Goal: Entertainment & Leisure: Browse casually

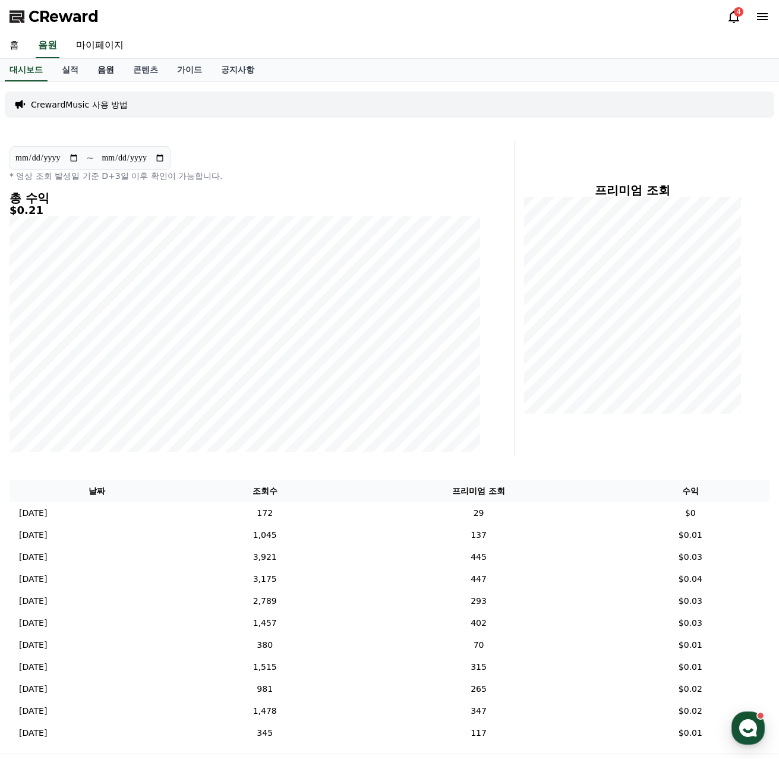
click at [101, 71] on link "음원" at bounding box center [106, 70] width 36 height 23
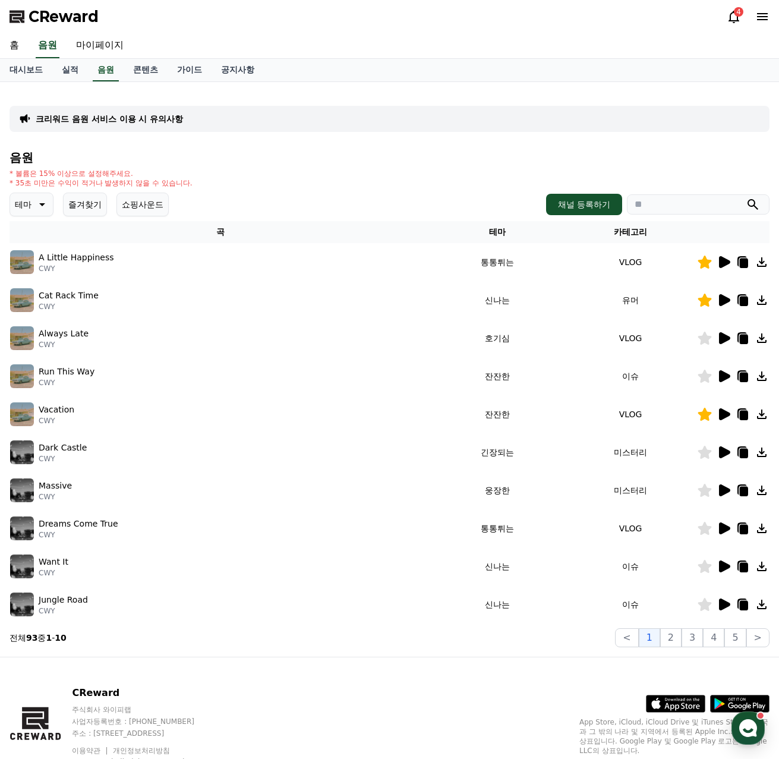
click at [83, 208] on button "즐겨찾기" at bounding box center [85, 205] width 44 height 24
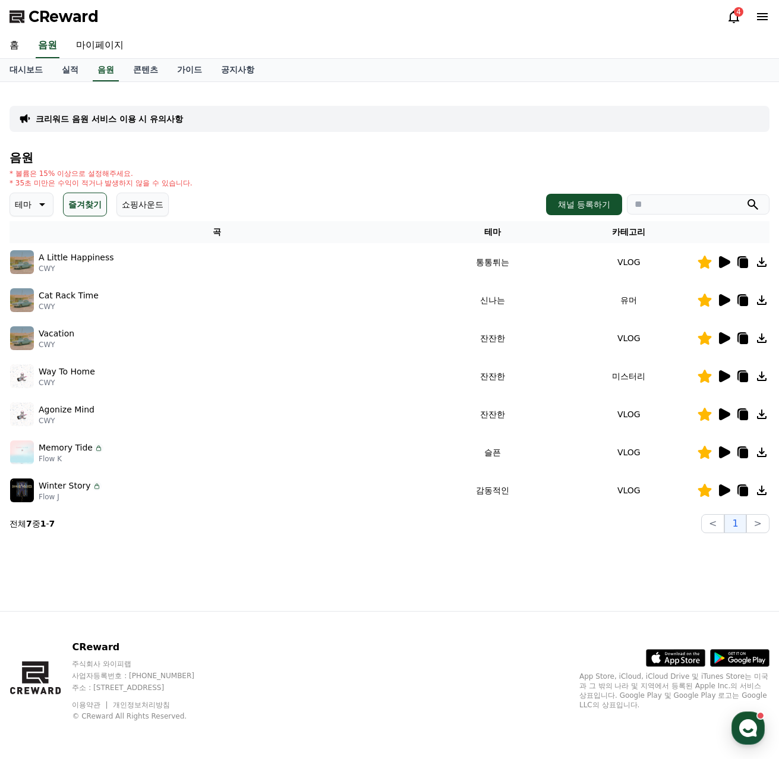
click at [723, 489] on icon at bounding box center [724, 490] width 11 height 12
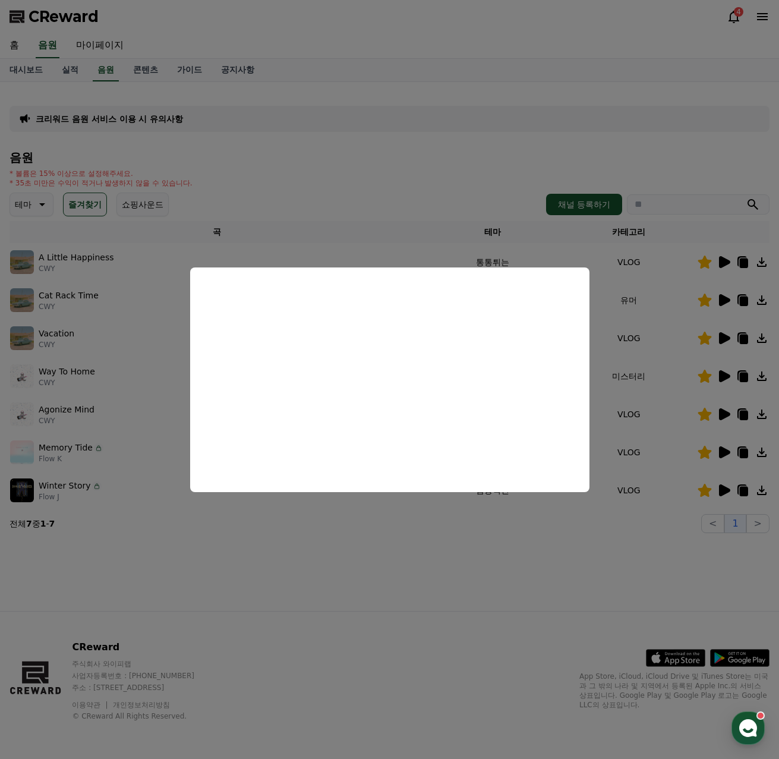
click at [517, 556] on button "close modal" at bounding box center [389, 379] width 779 height 759
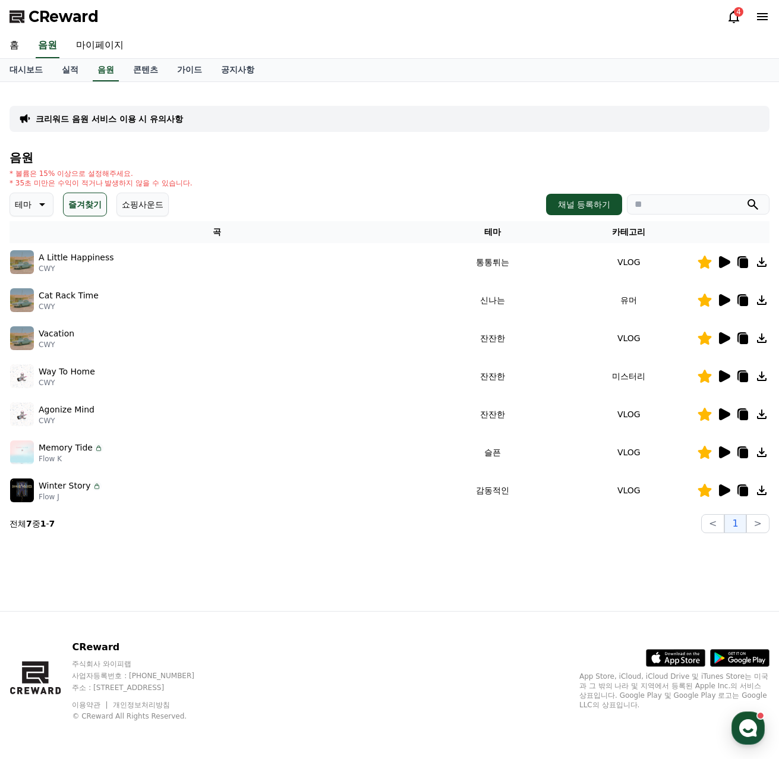
click at [703, 490] on icon at bounding box center [705, 490] width 14 height 13
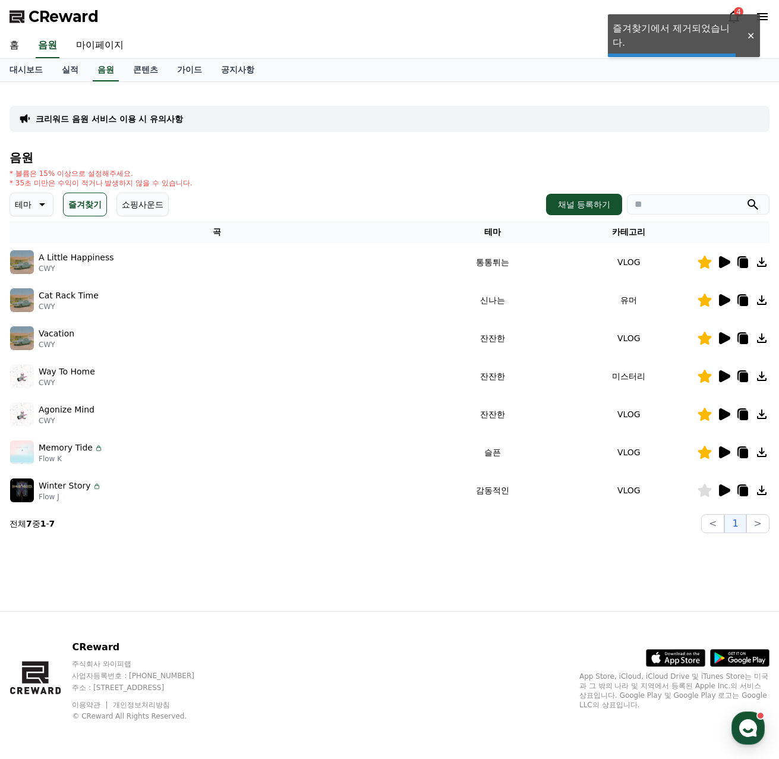
click at [707, 449] on icon at bounding box center [705, 452] width 14 height 13
click at [723, 411] on icon at bounding box center [724, 414] width 11 height 12
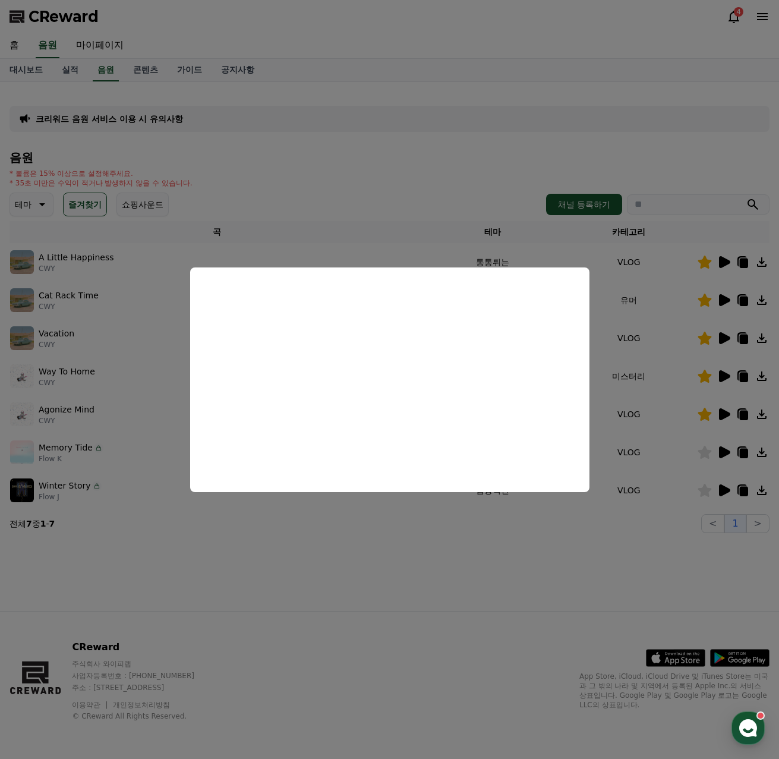
click at [598, 539] on button "close modal" at bounding box center [389, 379] width 779 height 759
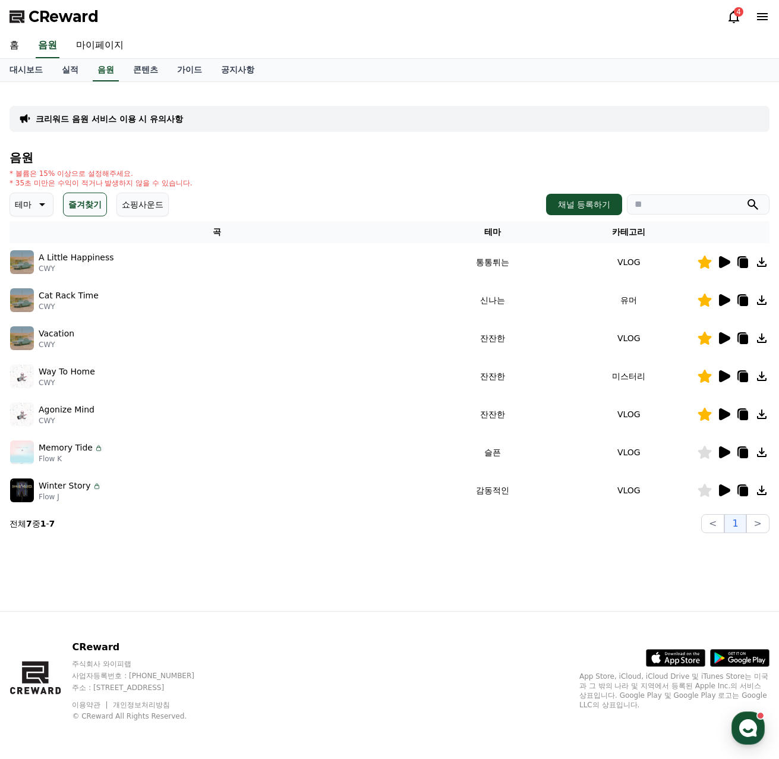
click at [728, 376] on icon at bounding box center [724, 376] width 11 height 12
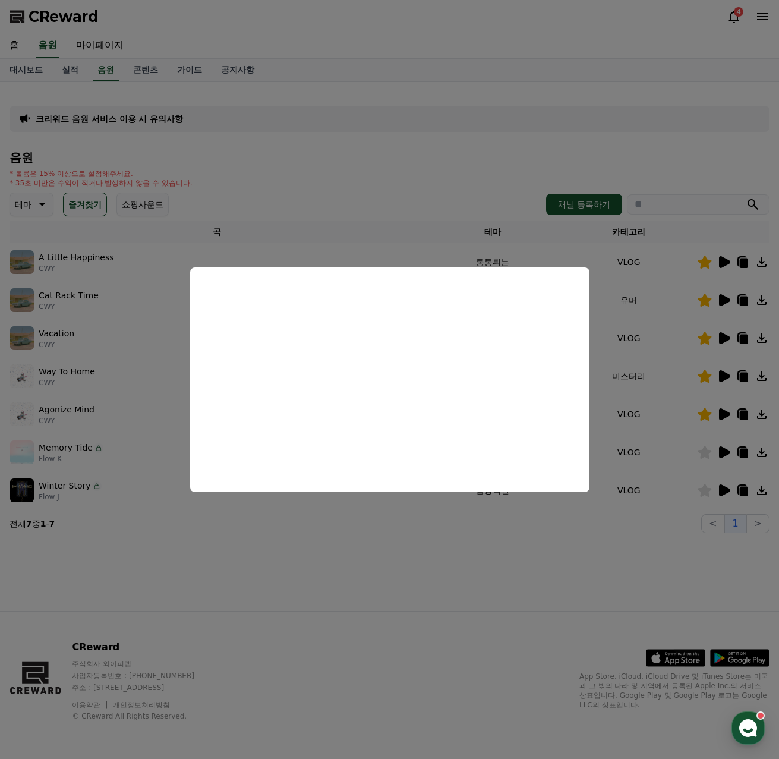
click at [502, 586] on button "close modal" at bounding box center [389, 379] width 779 height 759
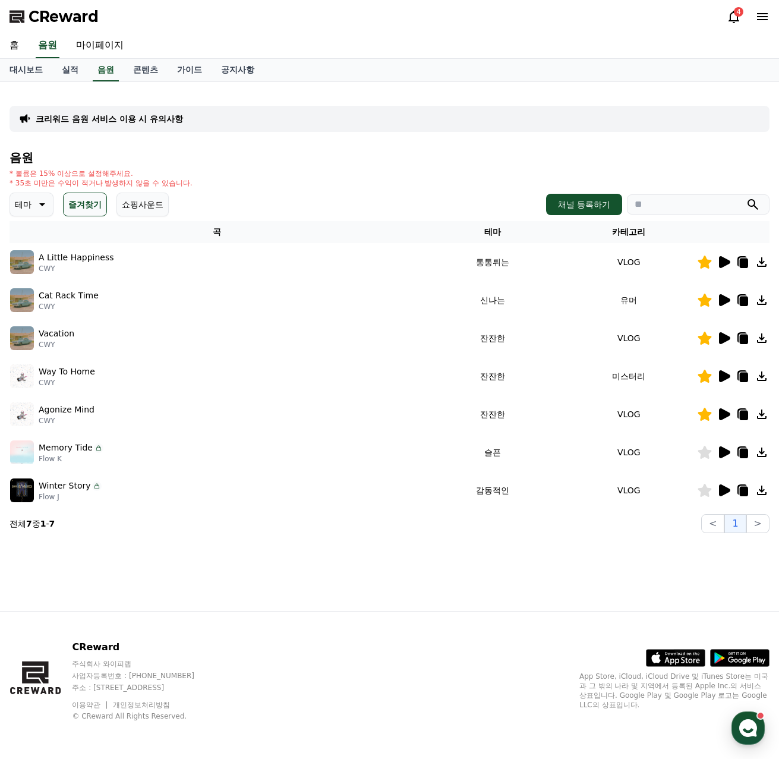
click at [723, 334] on icon at bounding box center [724, 338] width 11 height 12
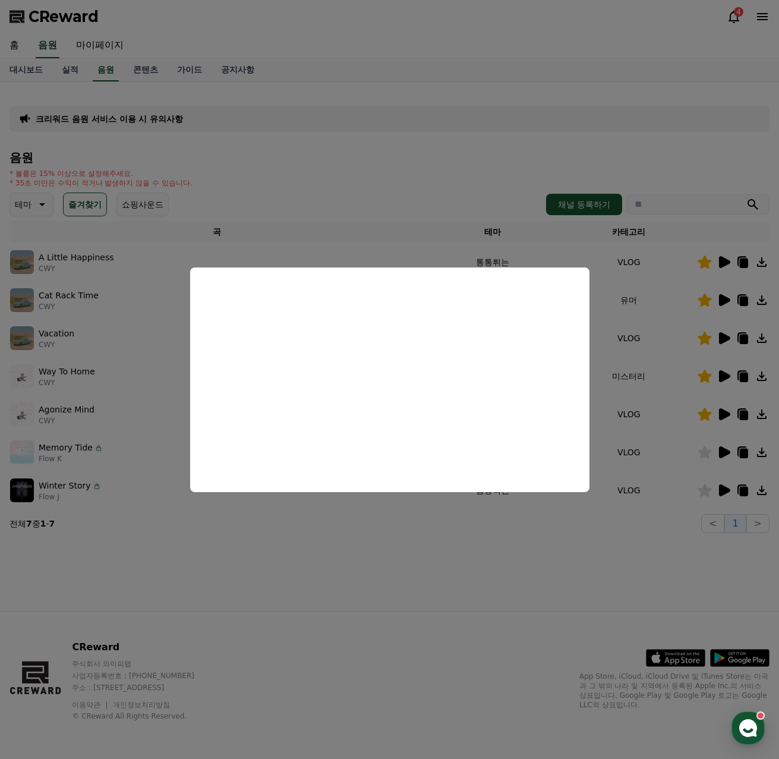
click at [375, 534] on button "close modal" at bounding box center [389, 379] width 779 height 759
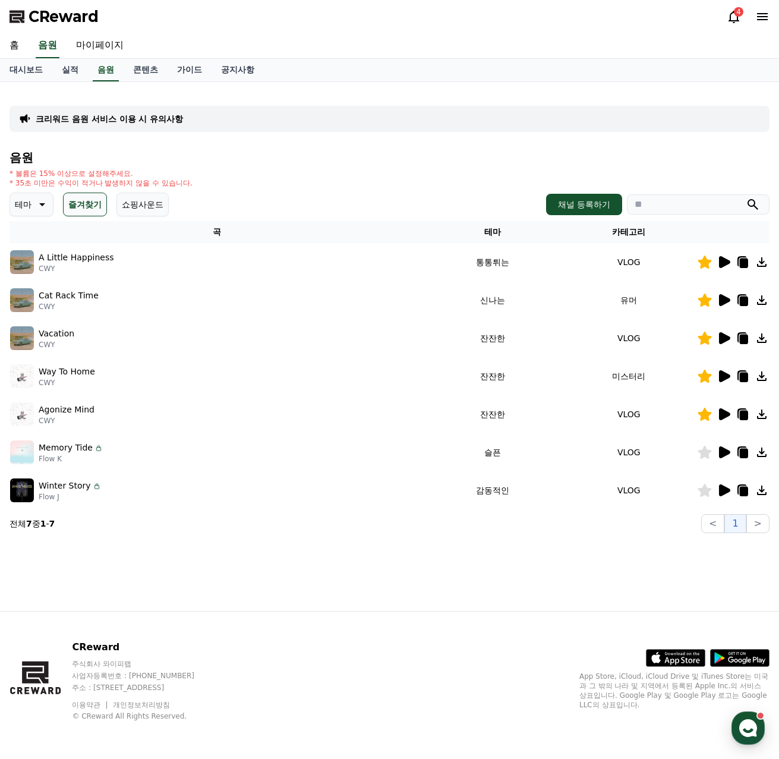
click at [719, 306] on icon at bounding box center [724, 300] width 14 height 14
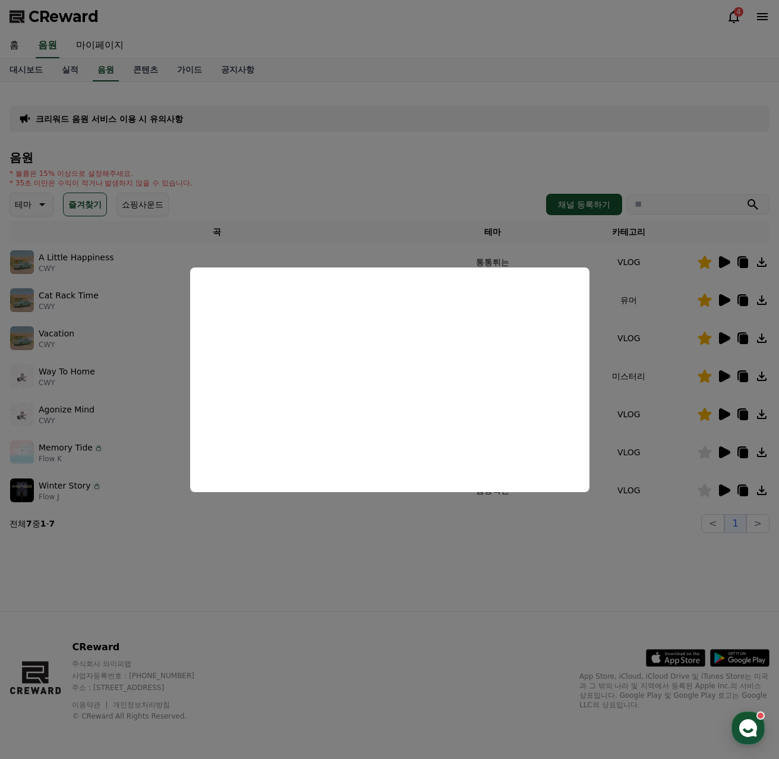
click at [473, 557] on button "close modal" at bounding box center [389, 379] width 779 height 759
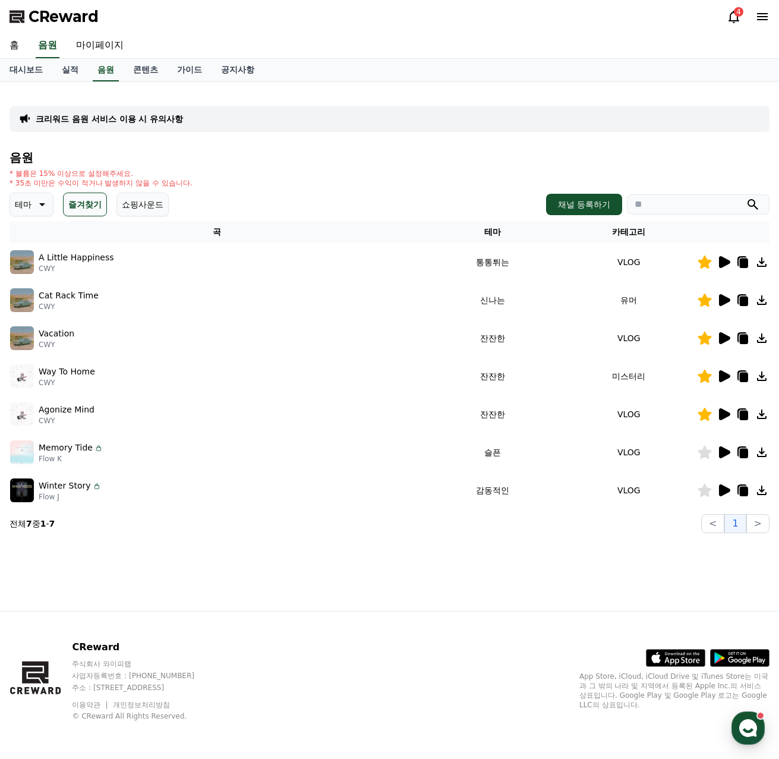
click at [729, 260] on icon at bounding box center [724, 262] width 14 height 14
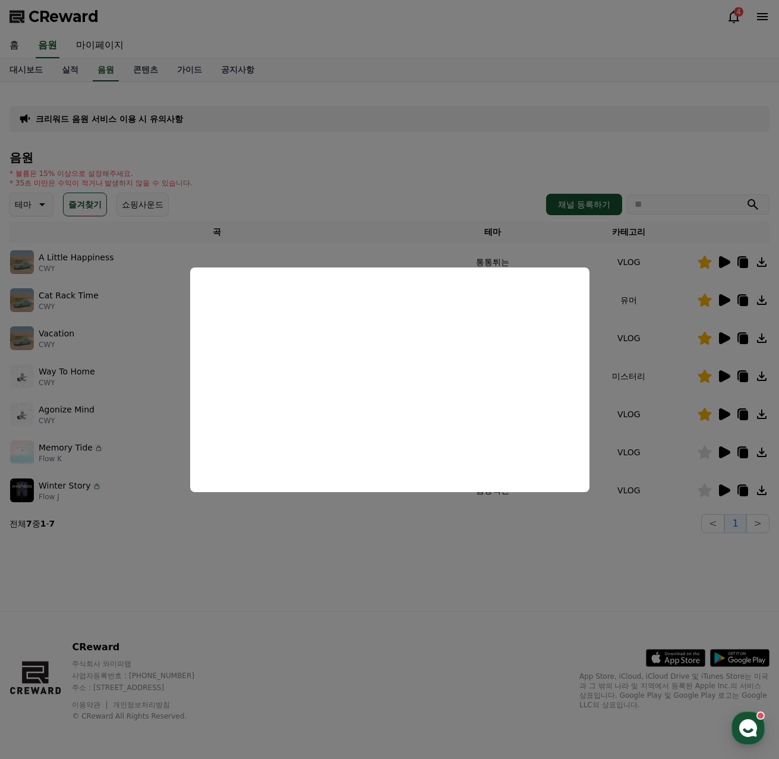
click at [470, 558] on button "close modal" at bounding box center [389, 379] width 779 height 759
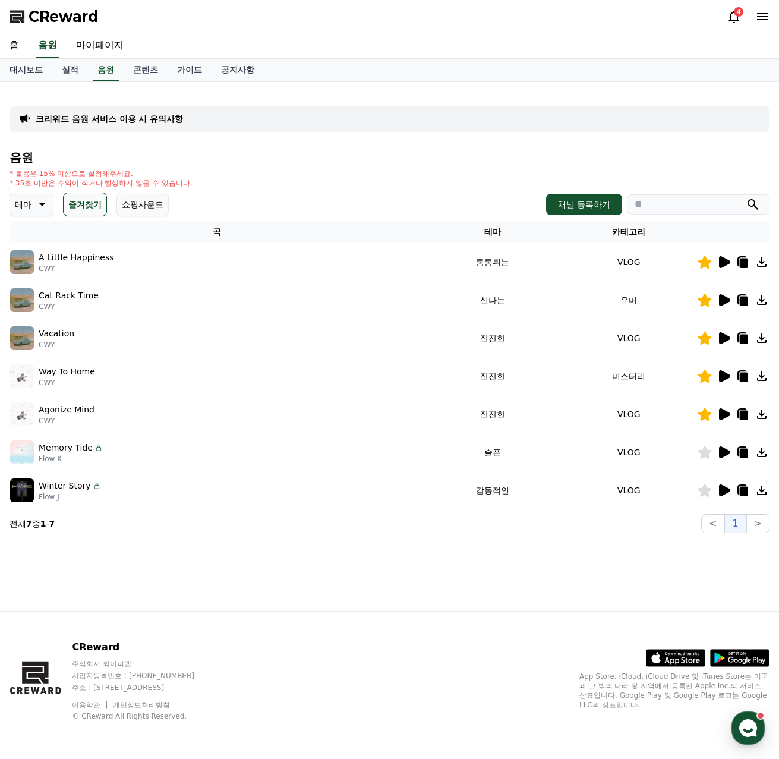
click at [36, 209] on icon at bounding box center [41, 204] width 14 height 14
click at [36, 233] on button "전체" at bounding box center [24, 236] width 26 height 26
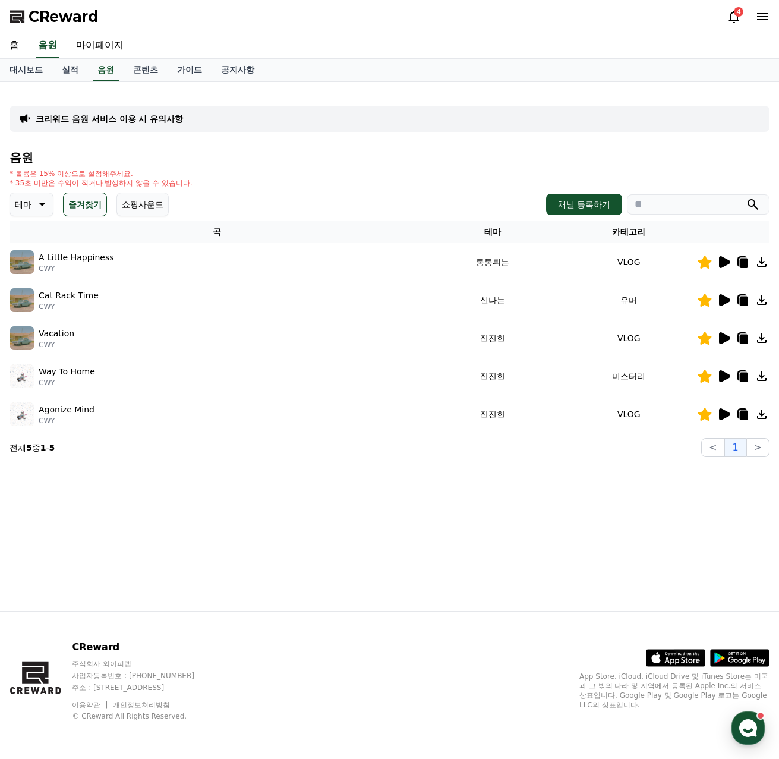
click at [78, 197] on button "즐겨찾기" at bounding box center [85, 205] width 44 height 24
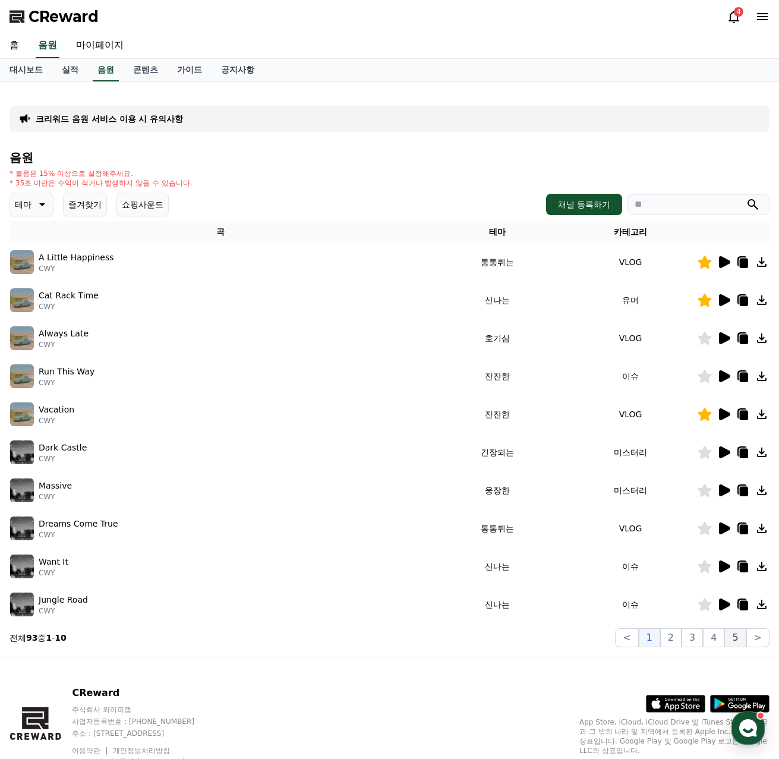
click at [734, 640] on button "5" at bounding box center [735, 637] width 21 height 19
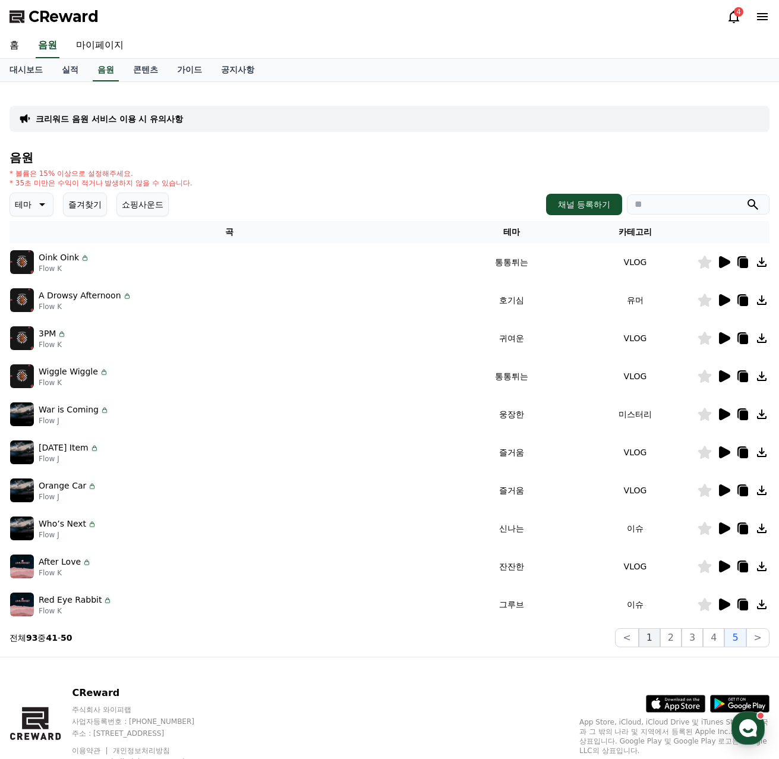
click at [651, 636] on button "1" at bounding box center [649, 637] width 21 height 19
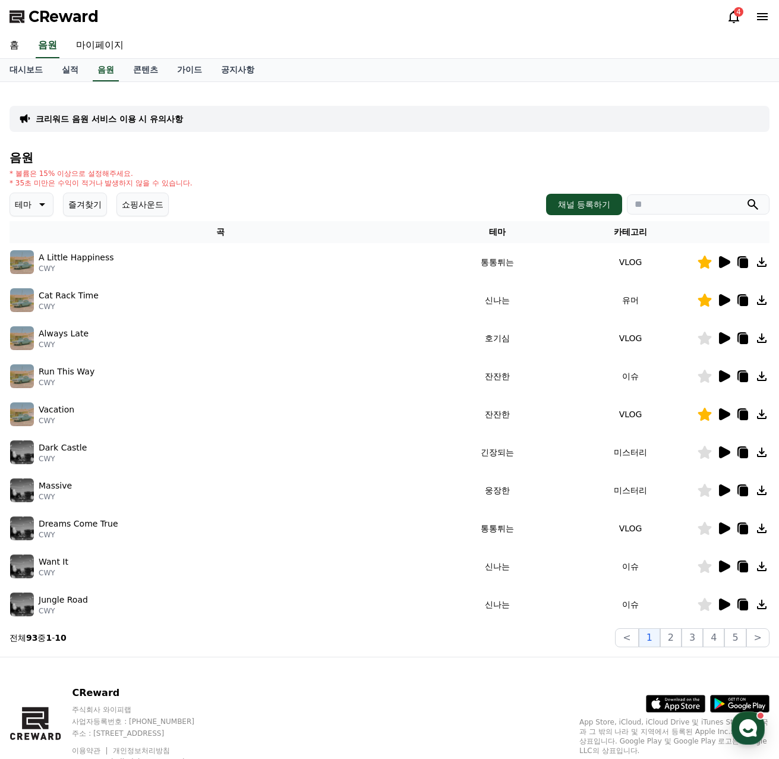
click at [725, 453] on icon at bounding box center [724, 452] width 11 height 12
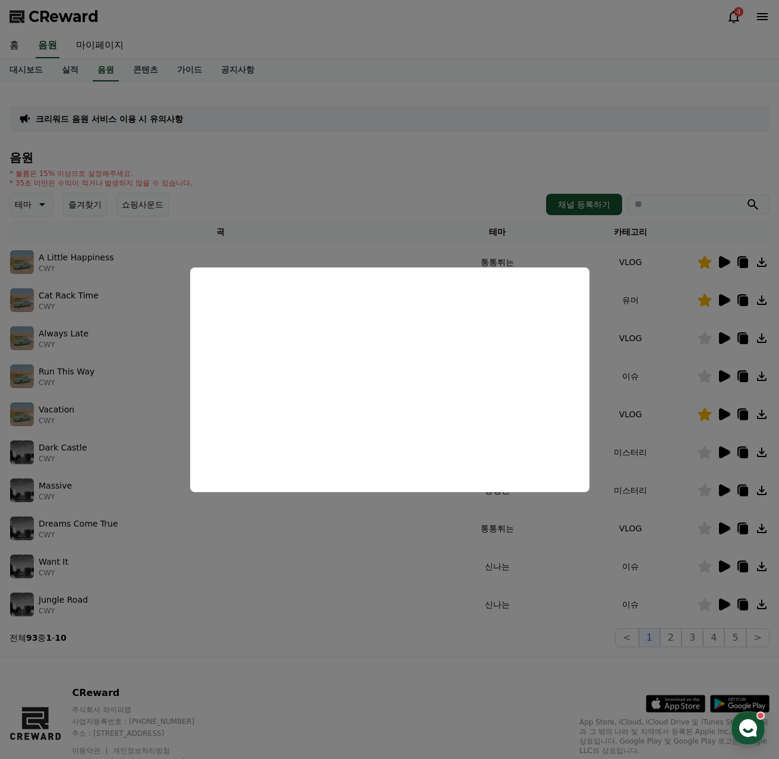
click at [722, 492] on button "close modal" at bounding box center [389, 379] width 779 height 759
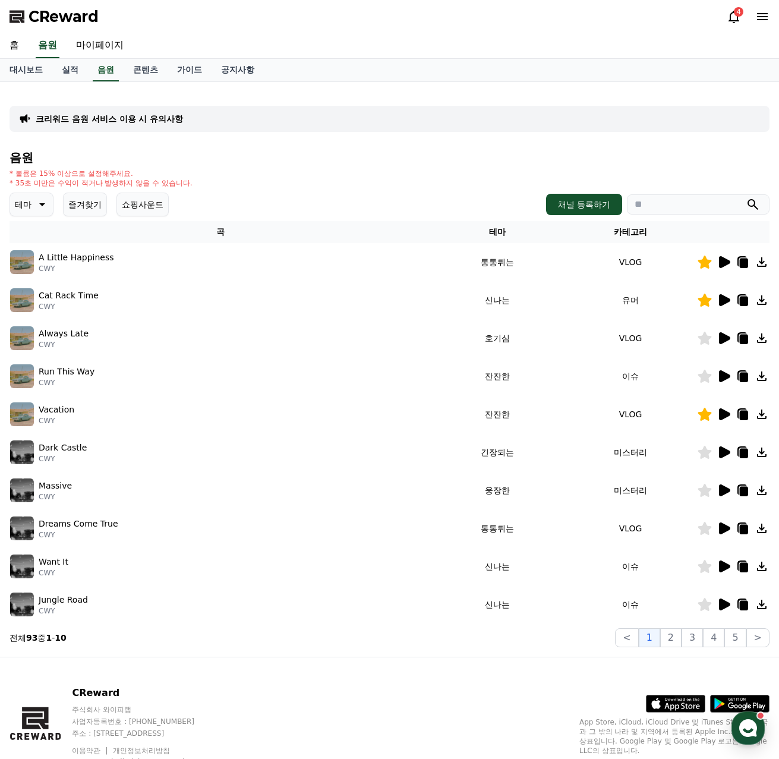
click at [723, 492] on icon at bounding box center [724, 490] width 11 height 12
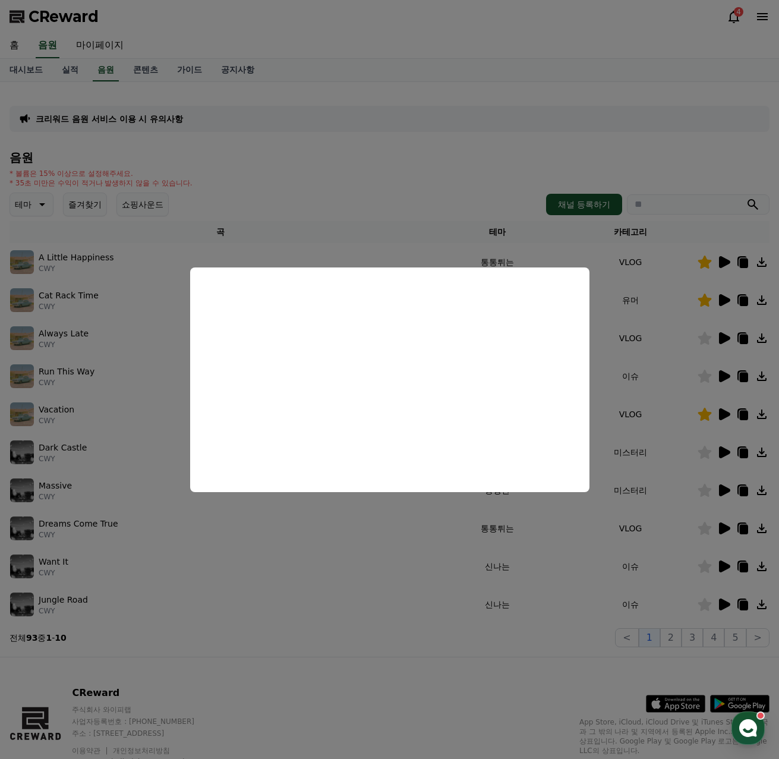
click at [723, 492] on button "close modal" at bounding box center [389, 379] width 779 height 759
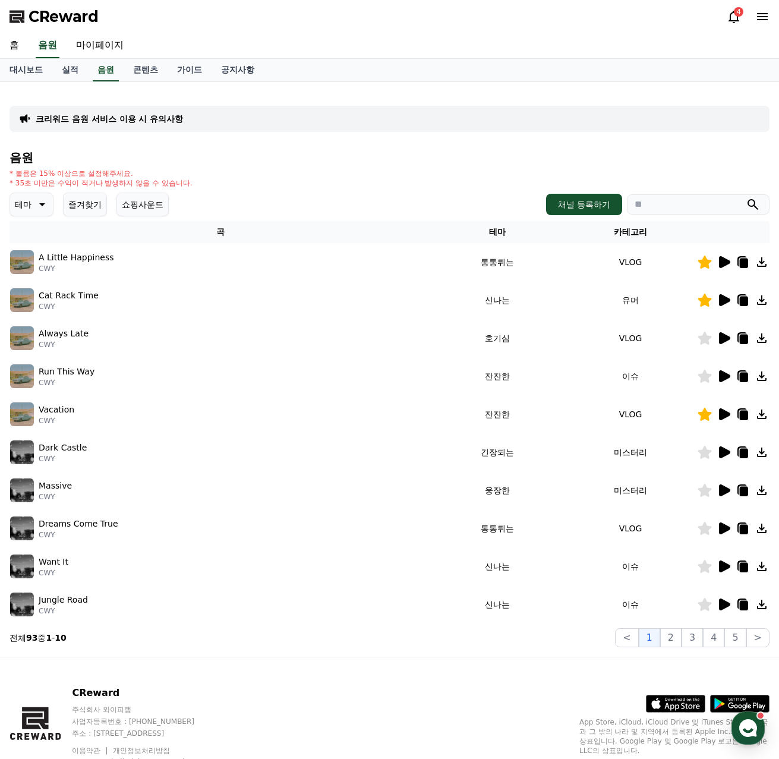
click at [723, 489] on icon at bounding box center [724, 490] width 11 height 12
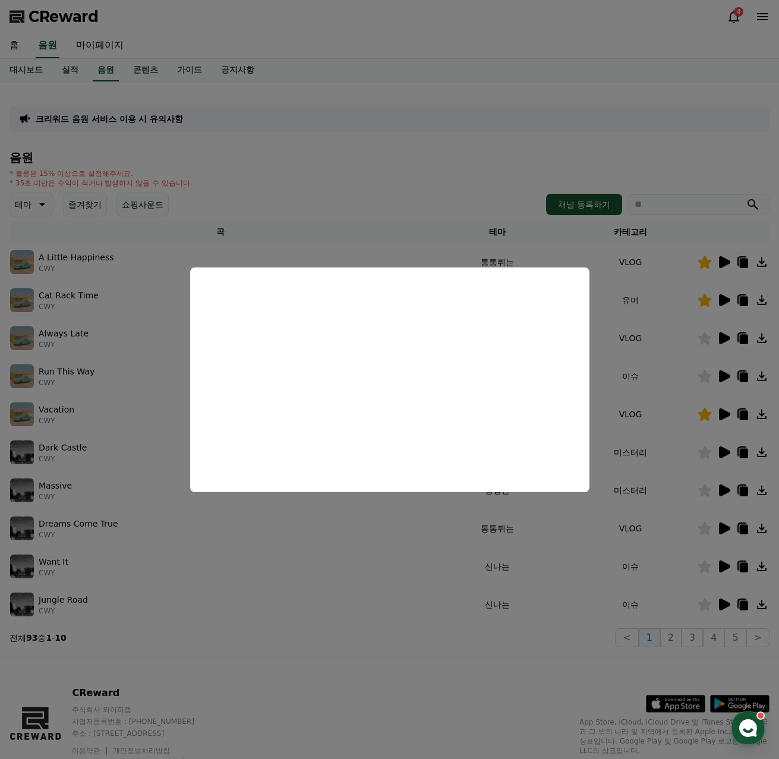
click at [735, 531] on button "close modal" at bounding box center [389, 379] width 779 height 759
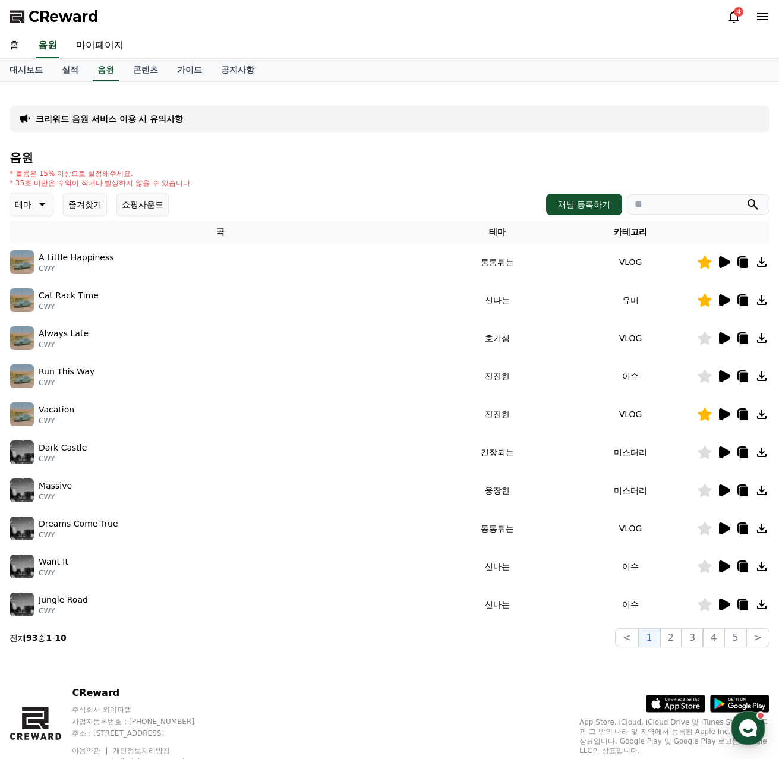
click at [725, 530] on icon at bounding box center [724, 528] width 11 height 12
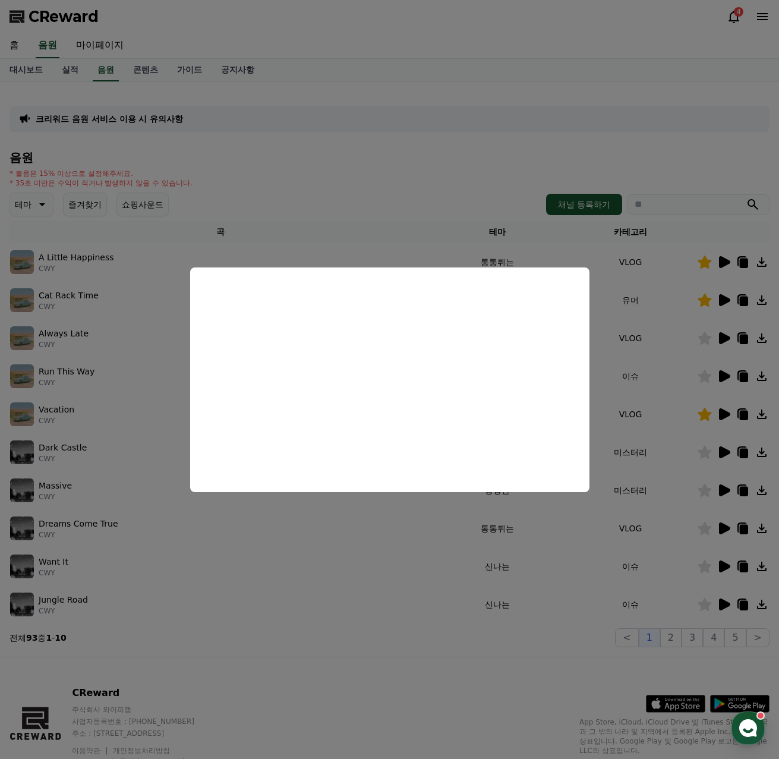
click at [376, 671] on button "close modal" at bounding box center [389, 379] width 779 height 759
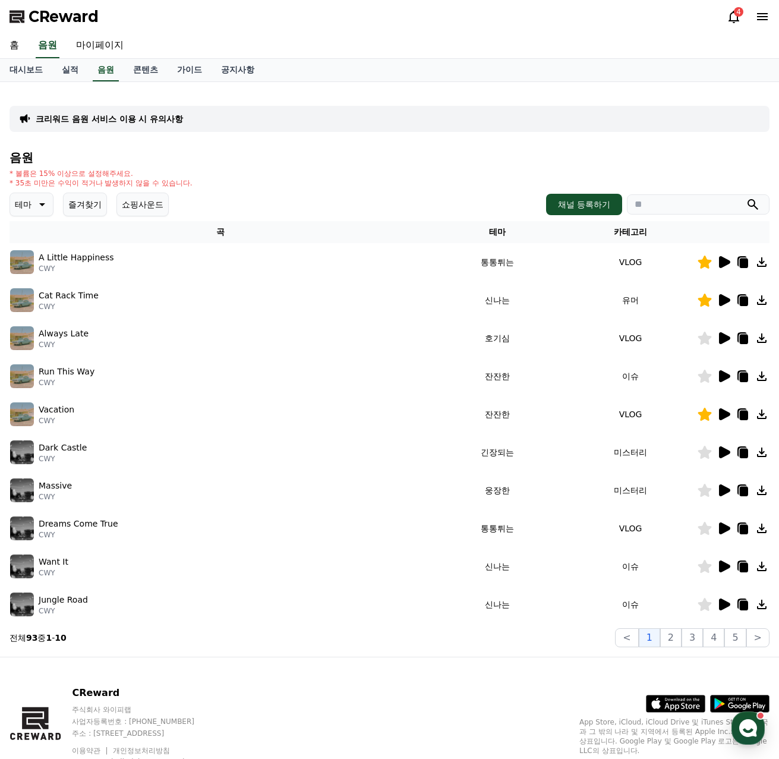
click at [727, 569] on icon at bounding box center [724, 567] width 11 height 12
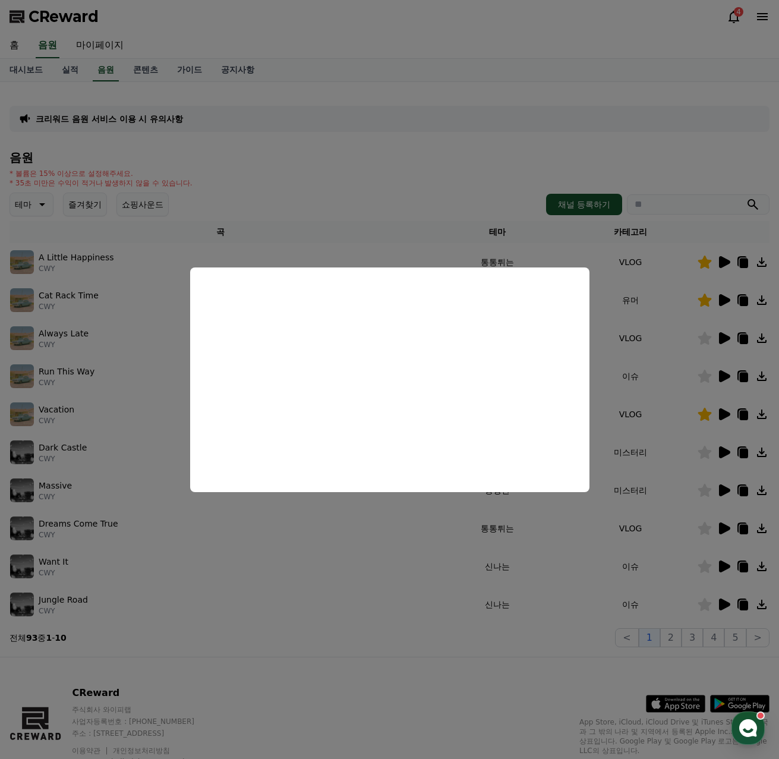
click at [518, 674] on button "close modal" at bounding box center [389, 379] width 779 height 759
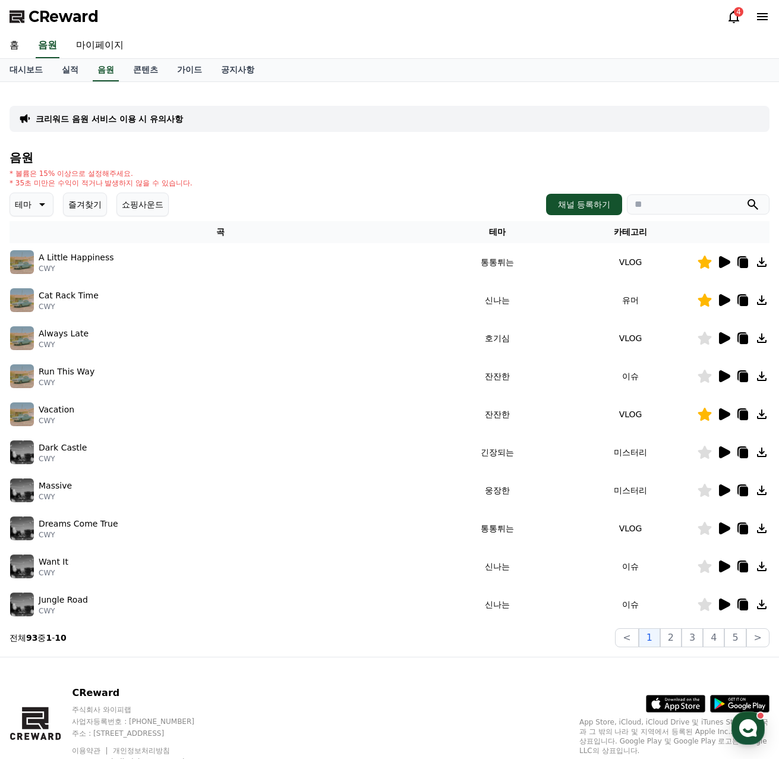
click at [728, 603] on icon at bounding box center [724, 605] width 11 height 12
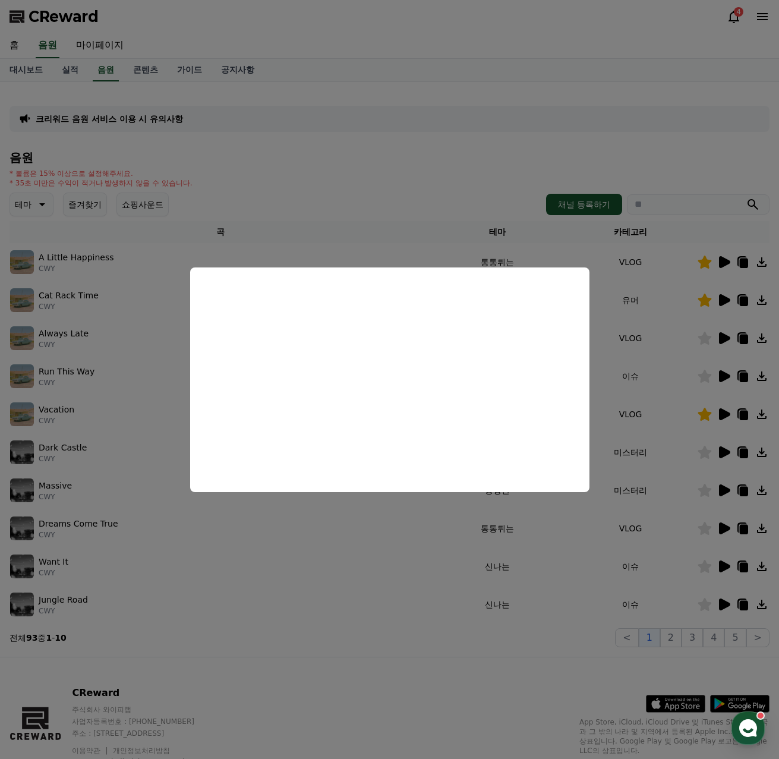
click at [679, 632] on button "close modal" at bounding box center [389, 379] width 779 height 759
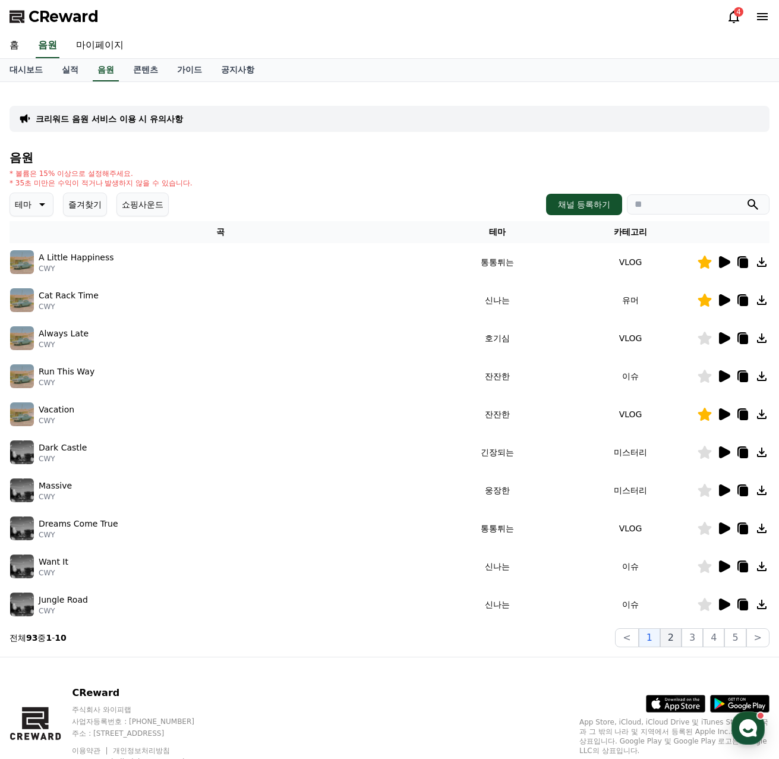
click at [678, 637] on button "2" at bounding box center [670, 637] width 21 height 19
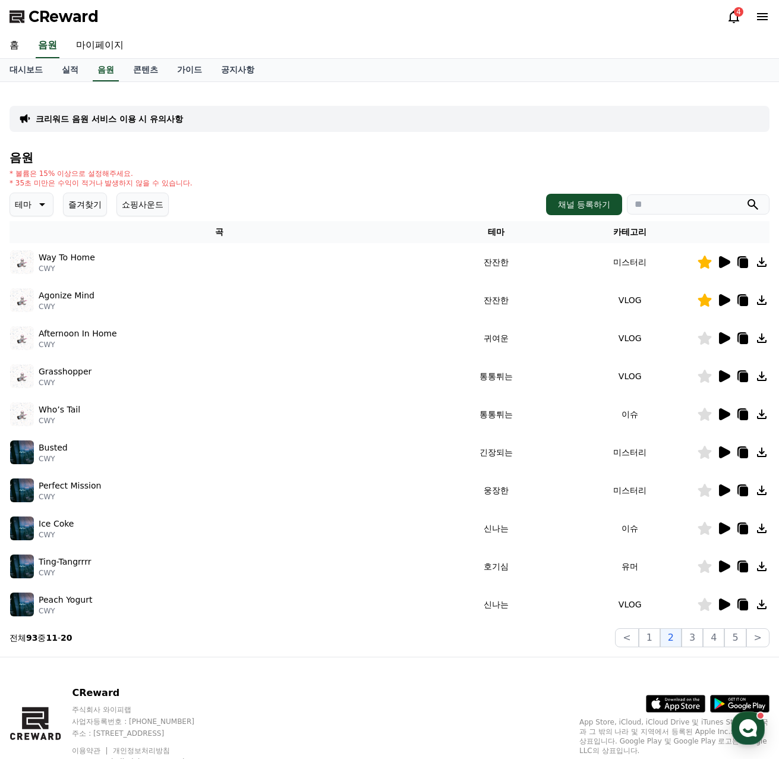
click at [723, 338] on icon at bounding box center [724, 338] width 11 height 12
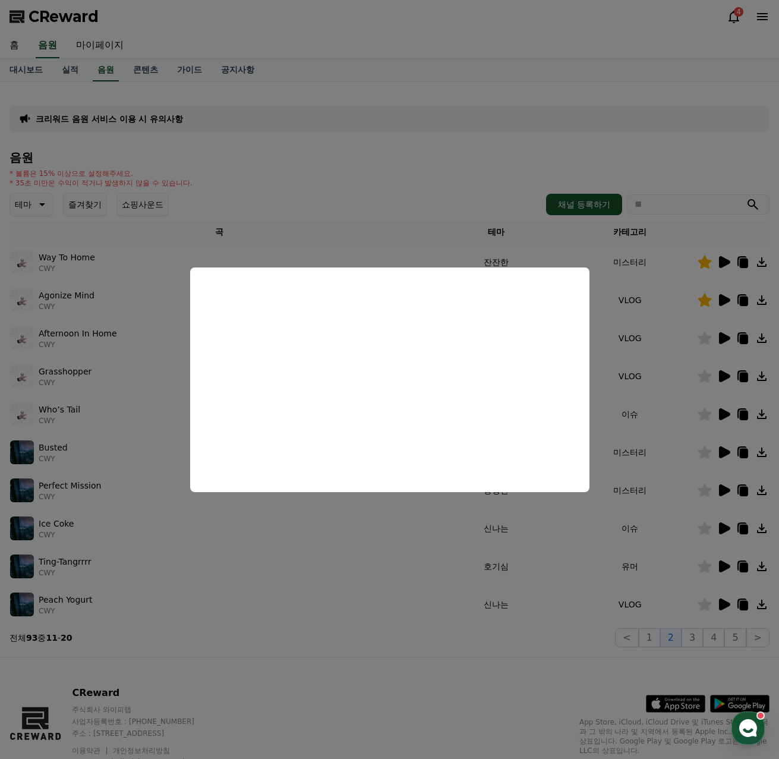
click at [420, 536] on button "close modal" at bounding box center [389, 379] width 779 height 759
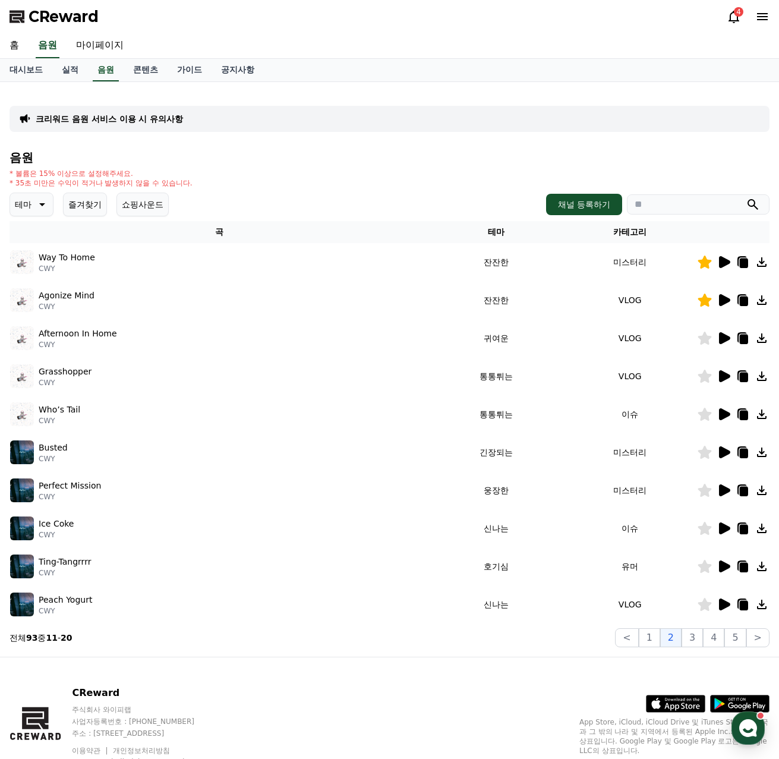
click at [725, 374] on icon at bounding box center [724, 376] width 11 height 12
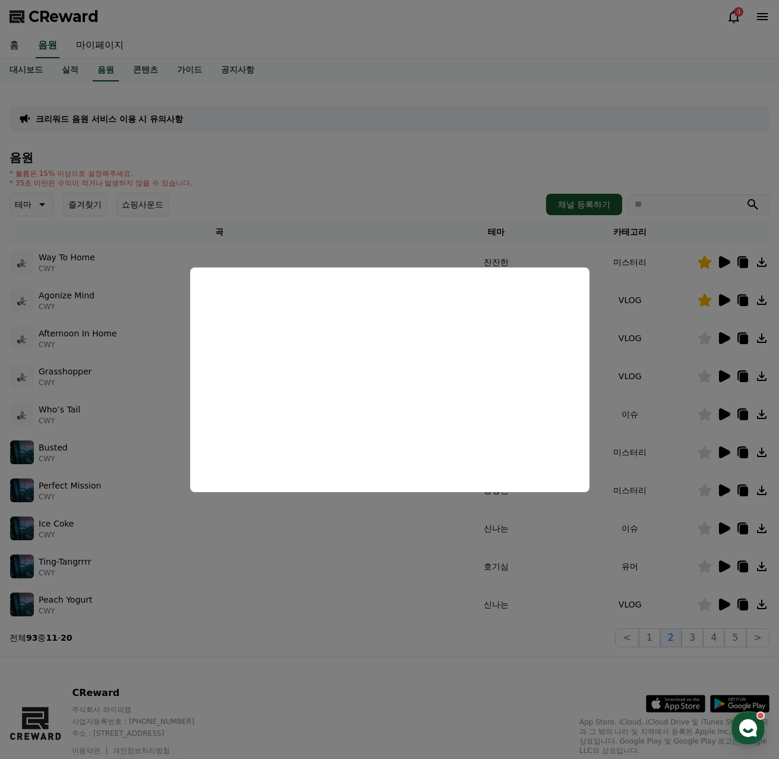
click at [328, 536] on button "close modal" at bounding box center [389, 379] width 779 height 759
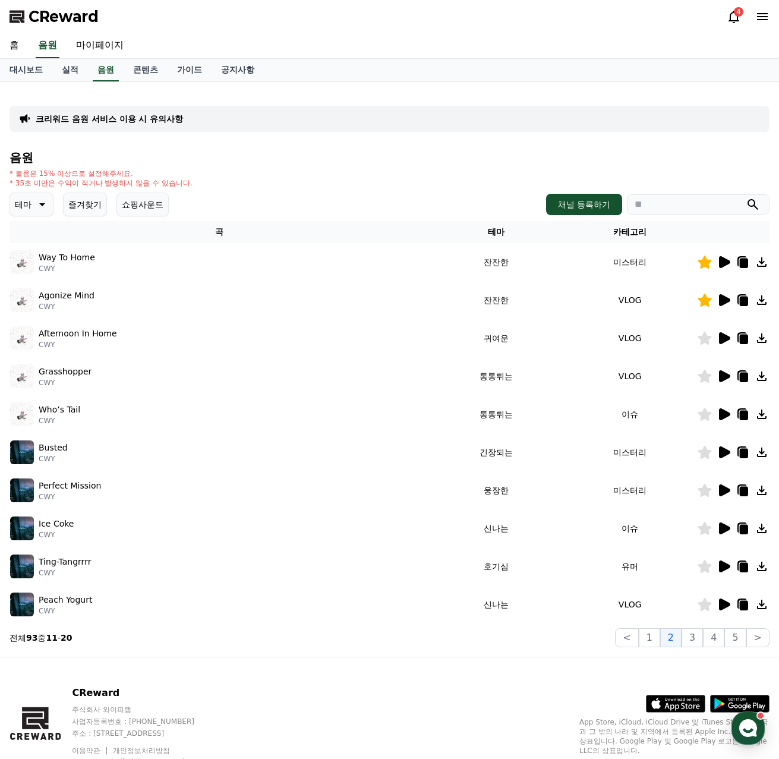
drag, startPoint x: 707, startPoint y: 339, endPoint x: 703, endPoint y: 380, distance: 41.2
click at [707, 339] on icon at bounding box center [705, 338] width 14 height 13
click at [703, 382] on icon at bounding box center [705, 376] width 14 height 13
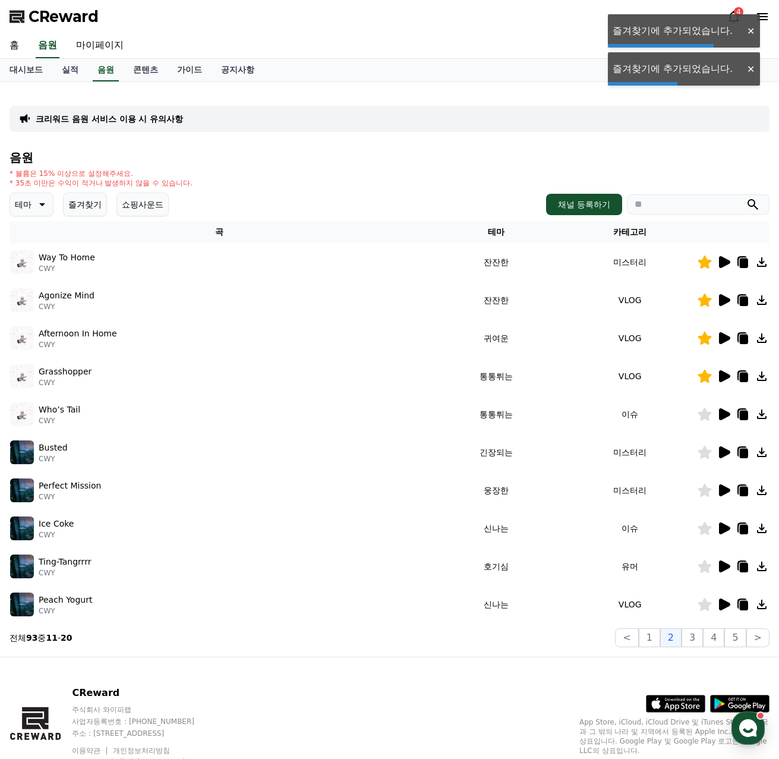
click at [726, 416] on icon at bounding box center [724, 414] width 11 height 12
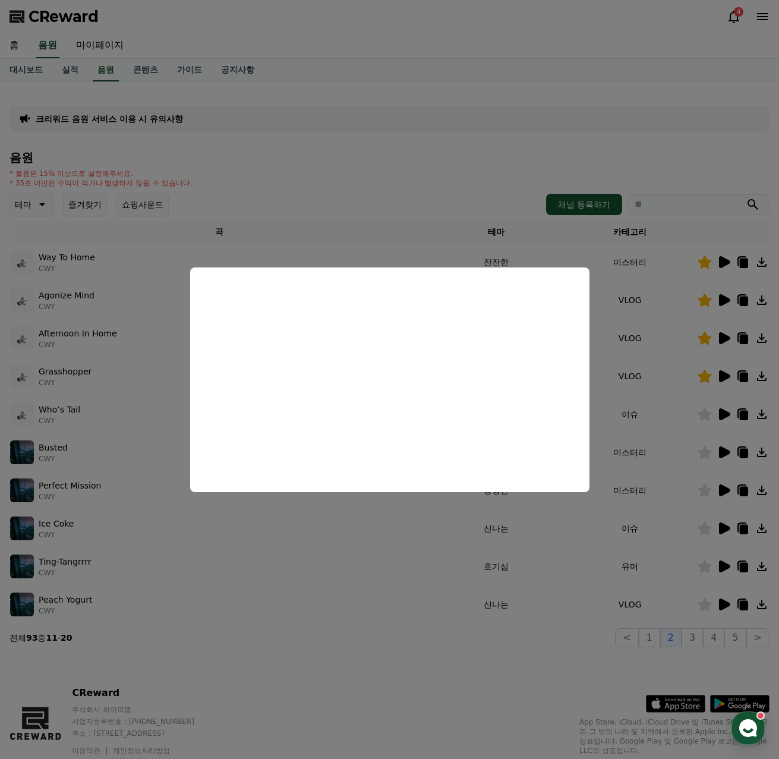
click at [393, 539] on button "close modal" at bounding box center [389, 379] width 779 height 759
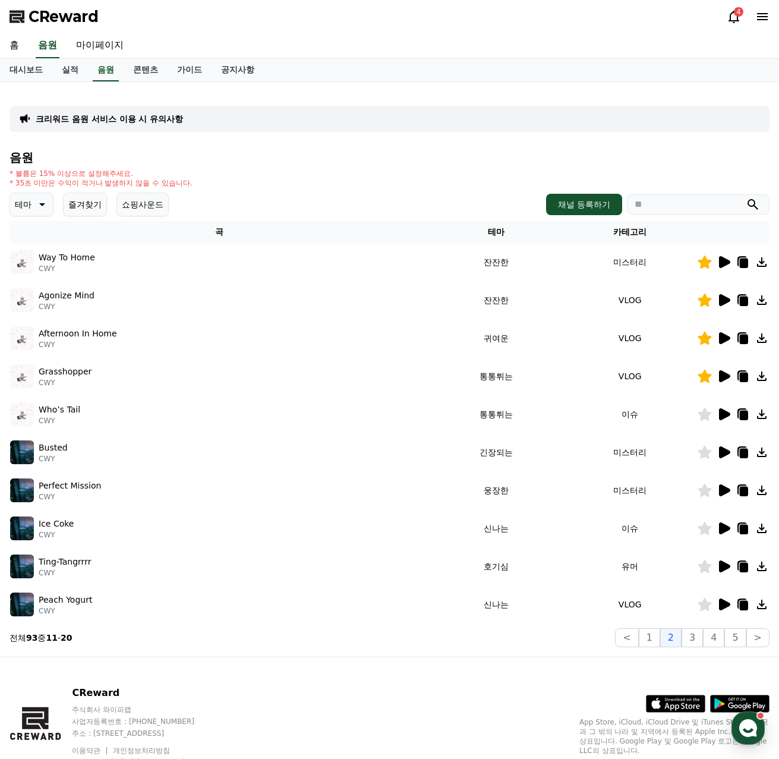
click at [731, 454] on div at bounding box center [733, 452] width 71 height 14
click at [720, 454] on icon at bounding box center [724, 452] width 11 height 12
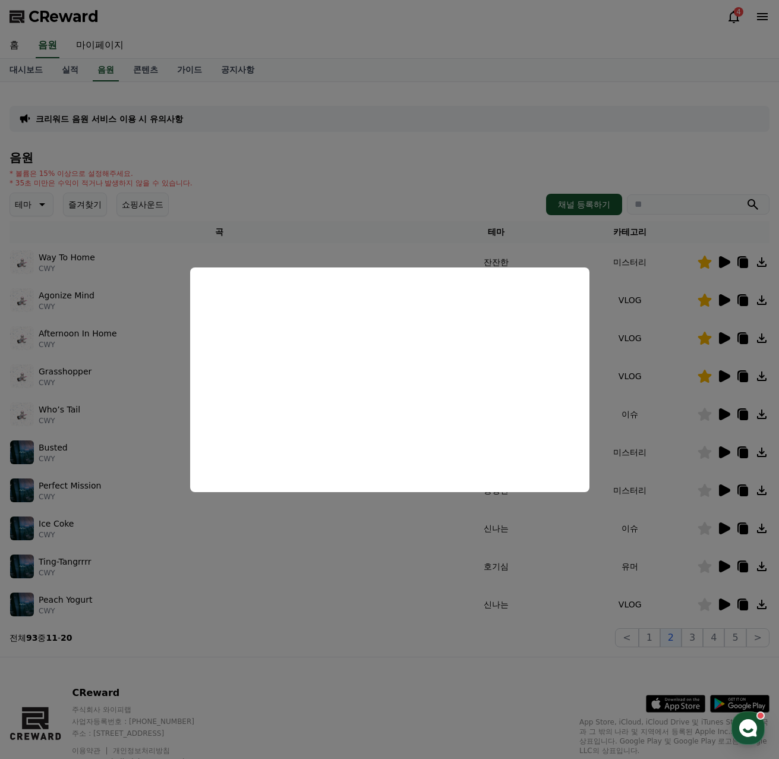
click at [433, 510] on button "close modal" at bounding box center [389, 379] width 779 height 759
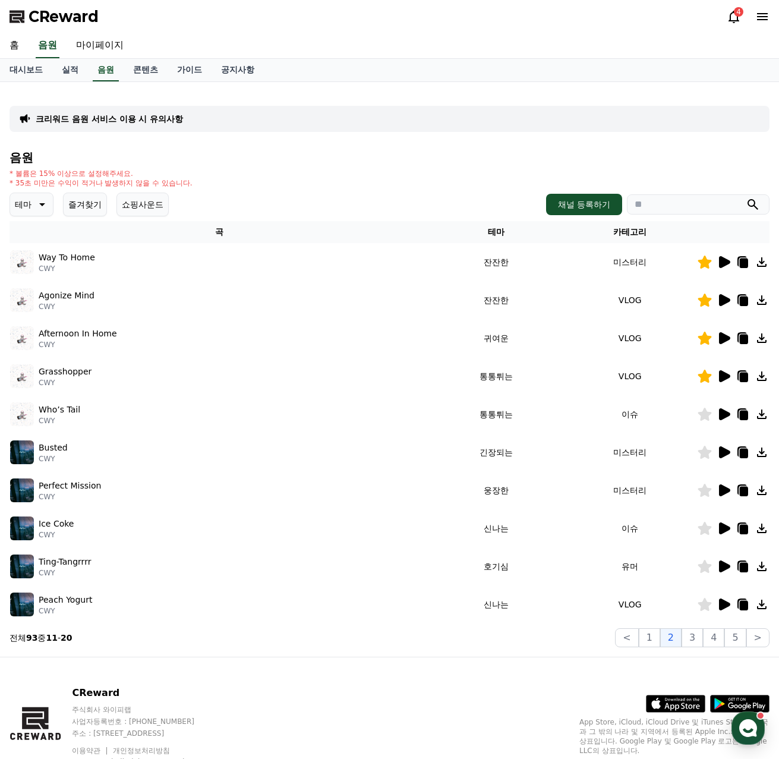
click at [728, 482] on td at bounding box center [733, 490] width 73 height 38
click at [728, 495] on icon at bounding box center [724, 490] width 14 height 14
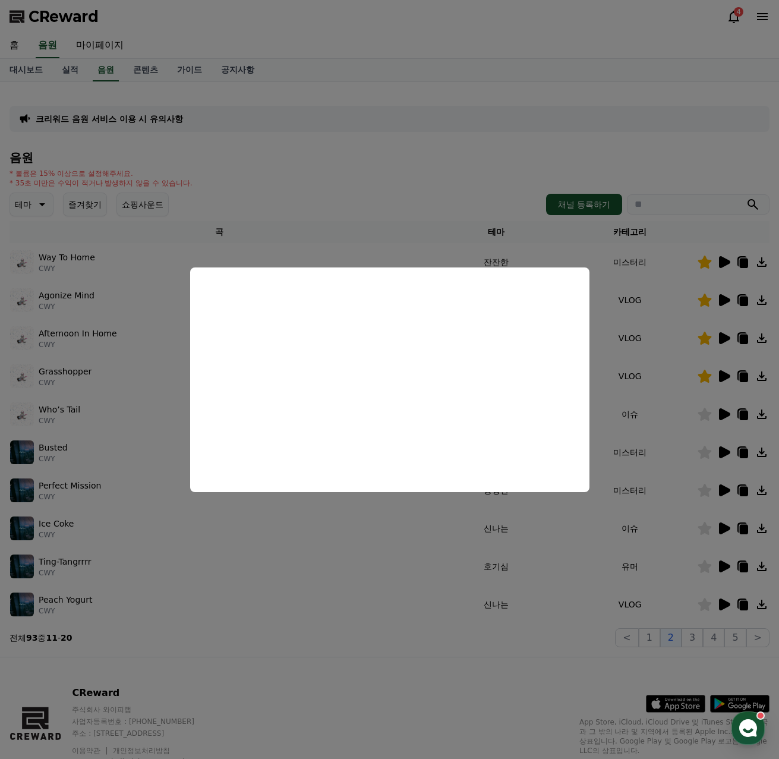
click at [726, 528] on button "close modal" at bounding box center [389, 379] width 779 height 759
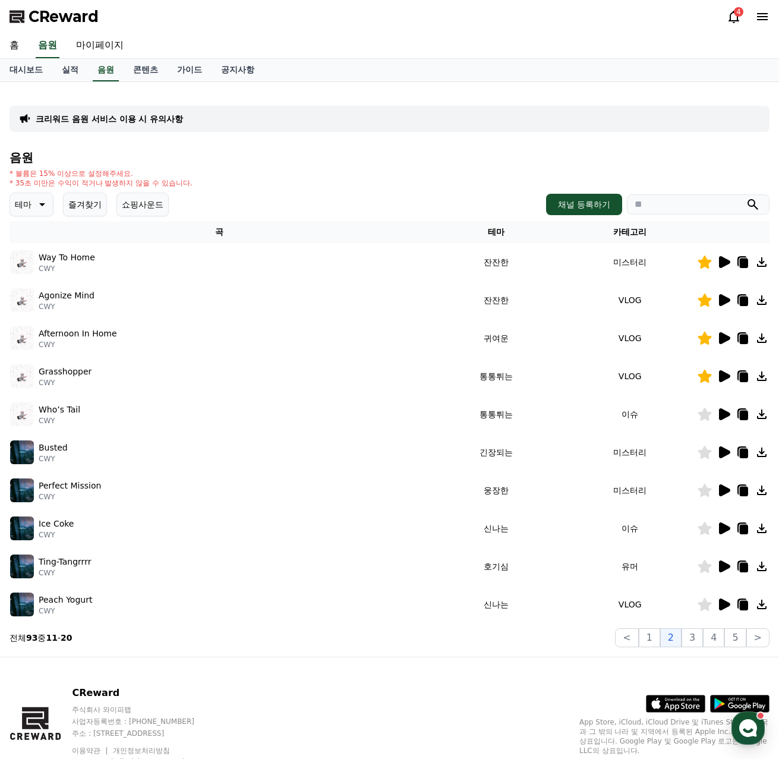
click at [726, 528] on icon at bounding box center [724, 528] width 11 height 12
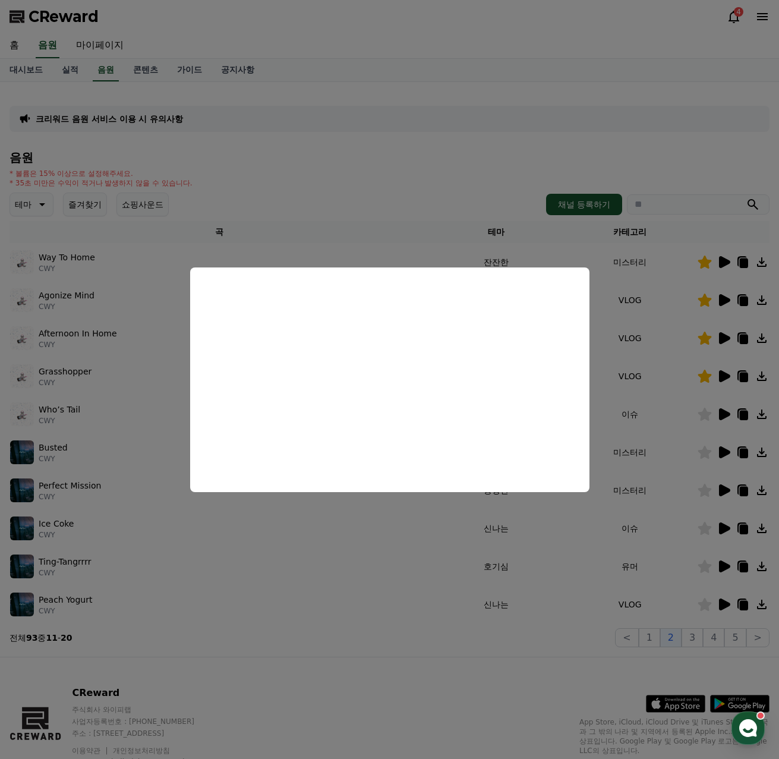
click at [724, 557] on button "close modal" at bounding box center [389, 379] width 779 height 759
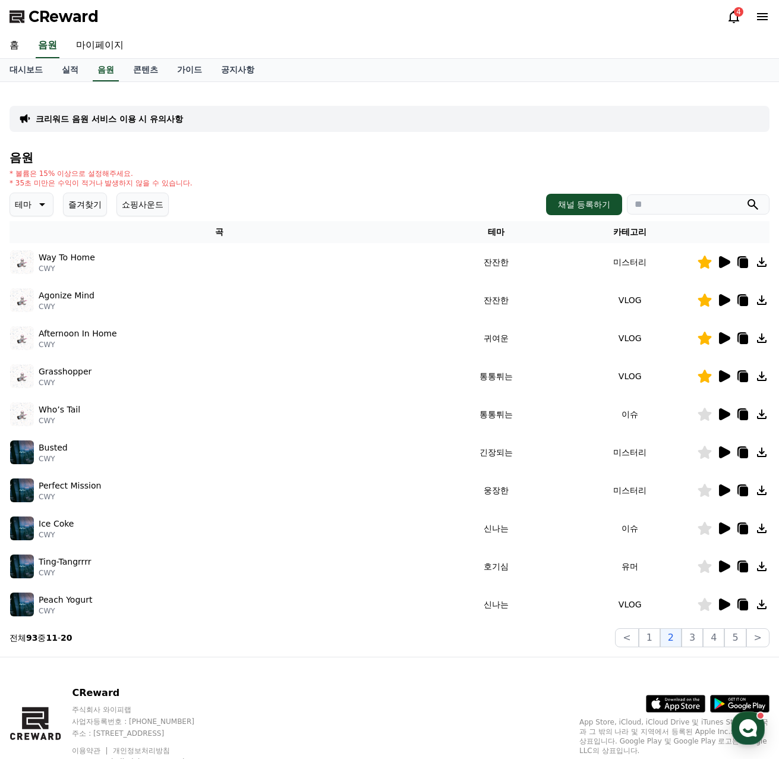
click at [723, 561] on icon at bounding box center [724, 566] width 14 height 14
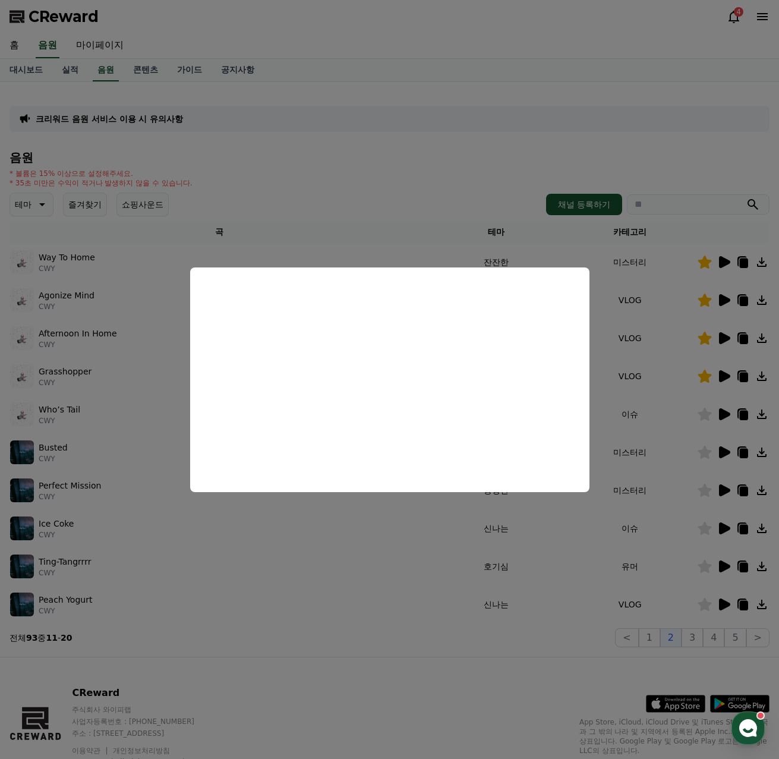
click at [729, 603] on button "close modal" at bounding box center [389, 379] width 779 height 759
click at [729, 603] on icon at bounding box center [724, 605] width 11 height 12
click at [696, 630] on button "close modal" at bounding box center [389, 379] width 779 height 759
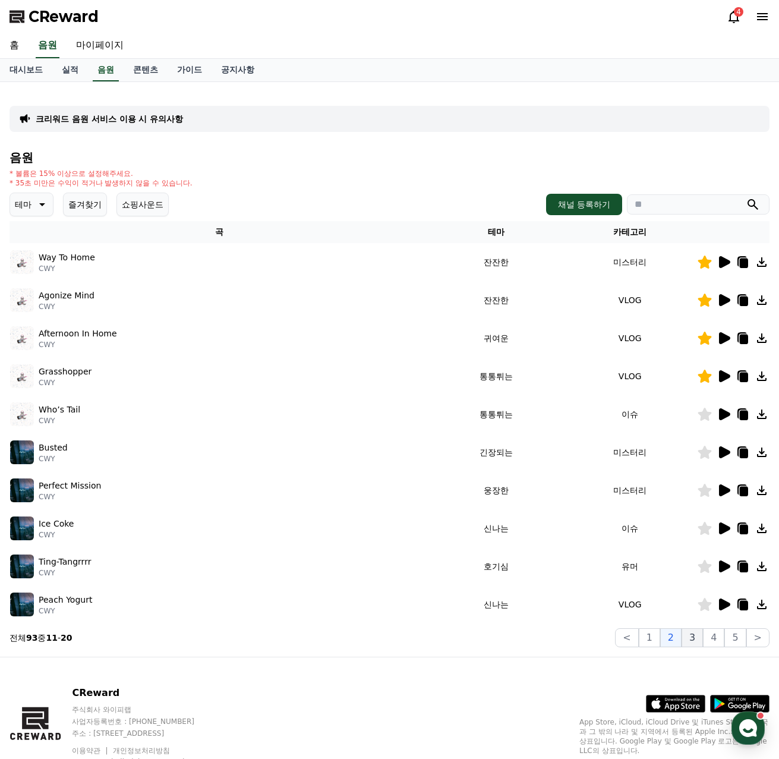
click at [696, 635] on button "3" at bounding box center [692, 637] width 21 height 19
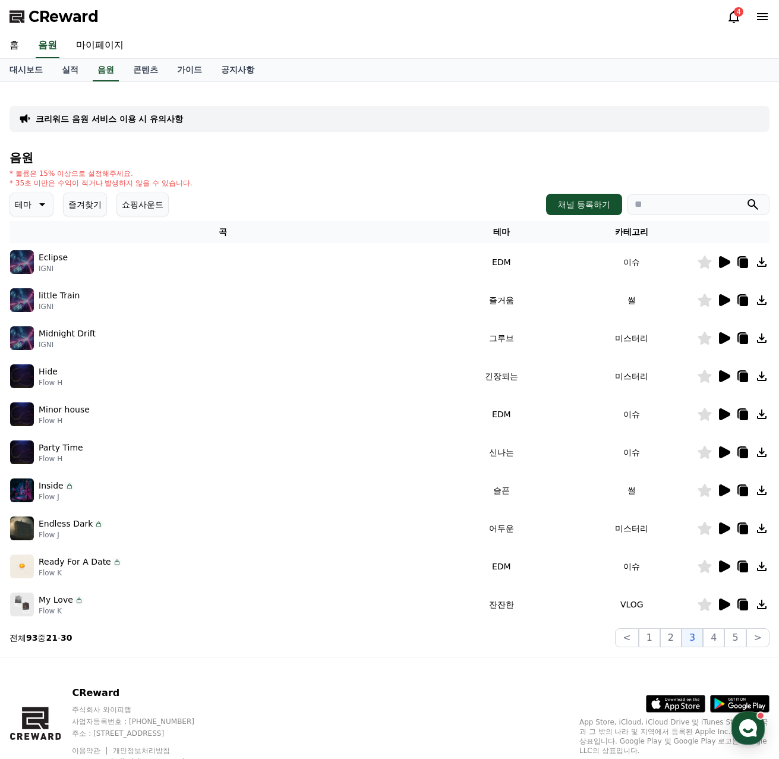
click at [727, 263] on icon at bounding box center [724, 262] width 11 height 12
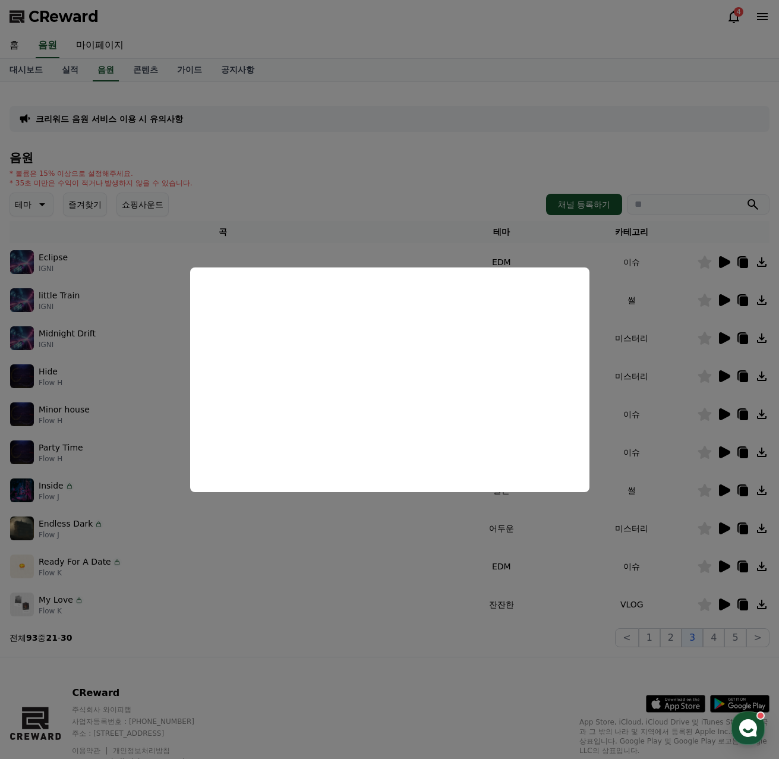
click at [707, 265] on button "close modal" at bounding box center [389, 379] width 779 height 759
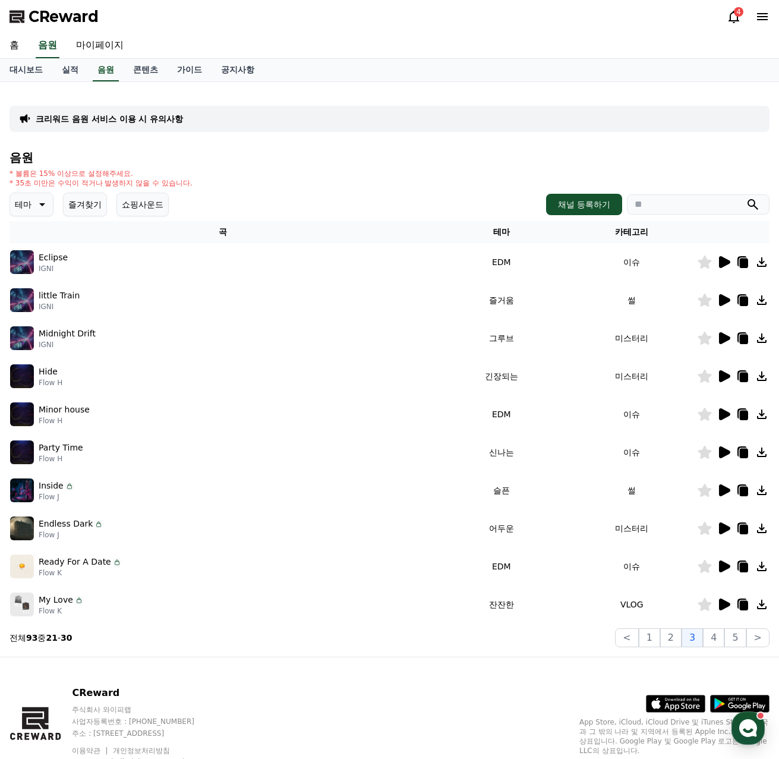
click at [708, 259] on icon at bounding box center [705, 262] width 14 height 13
click at [720, 298] on icon at bounding box center [724, 300] width 11 height 12
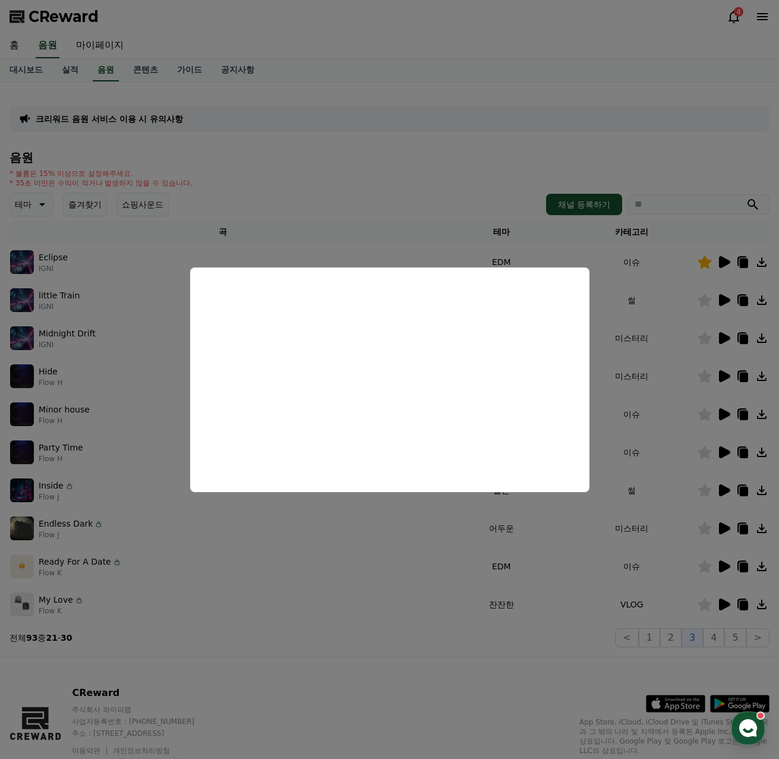
click at [702, 336] on button "close modal" at bounding box center [389, 379] width 779 height 759
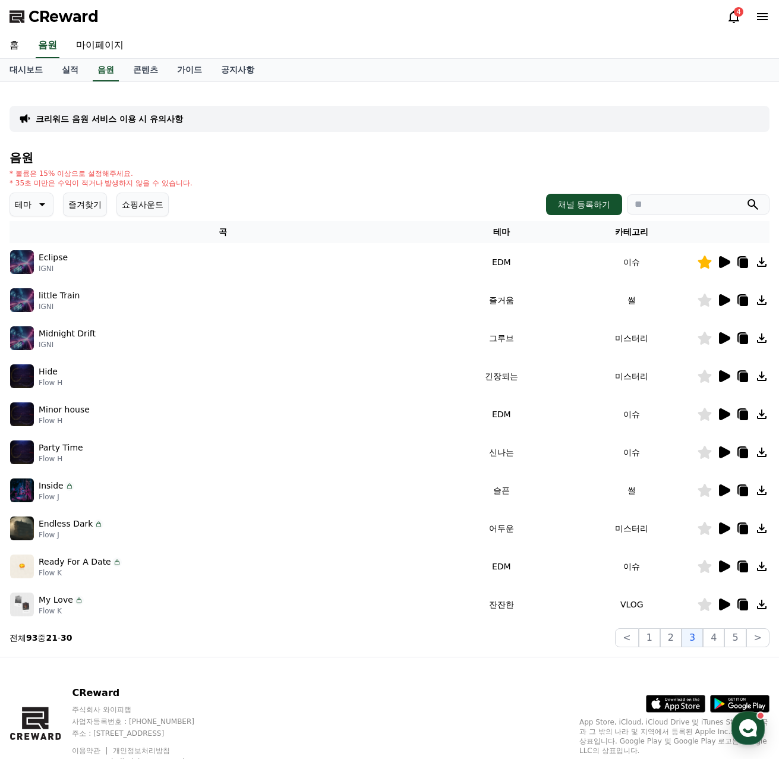
click at [724, 341] on icon at bounding box center [724, 338] width 11 height 12
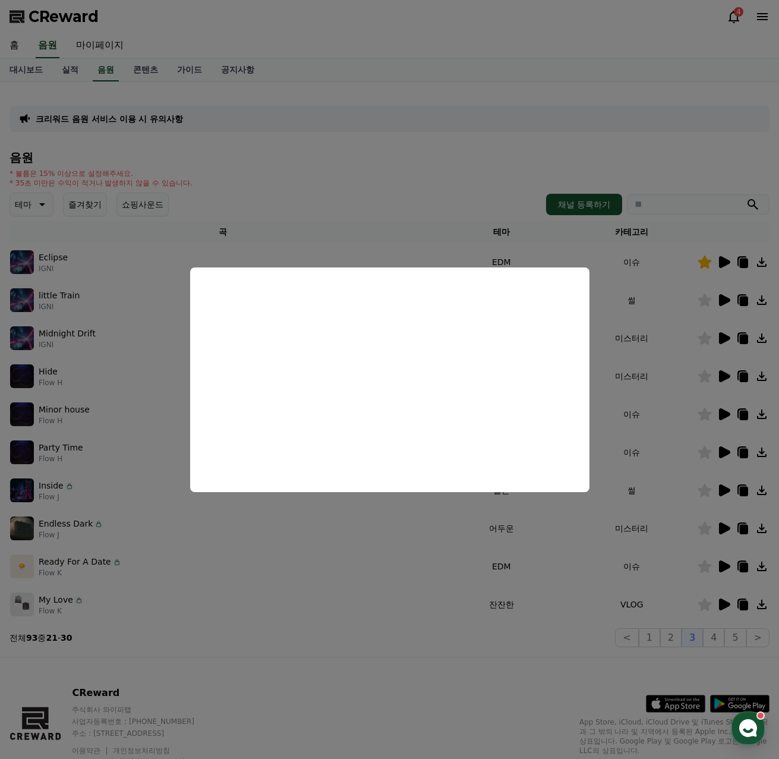
click at [682, 388] on button "close modal" at bounding box center [389, 379] width 779 height 759
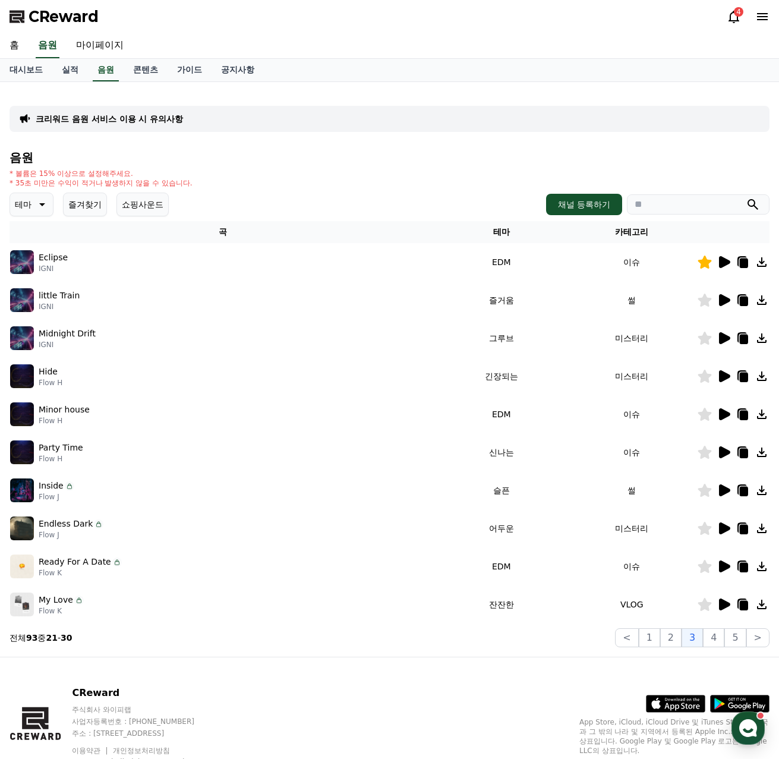
click at [720, 373] on icon at bounding box center [724, 376] width 11 height 12
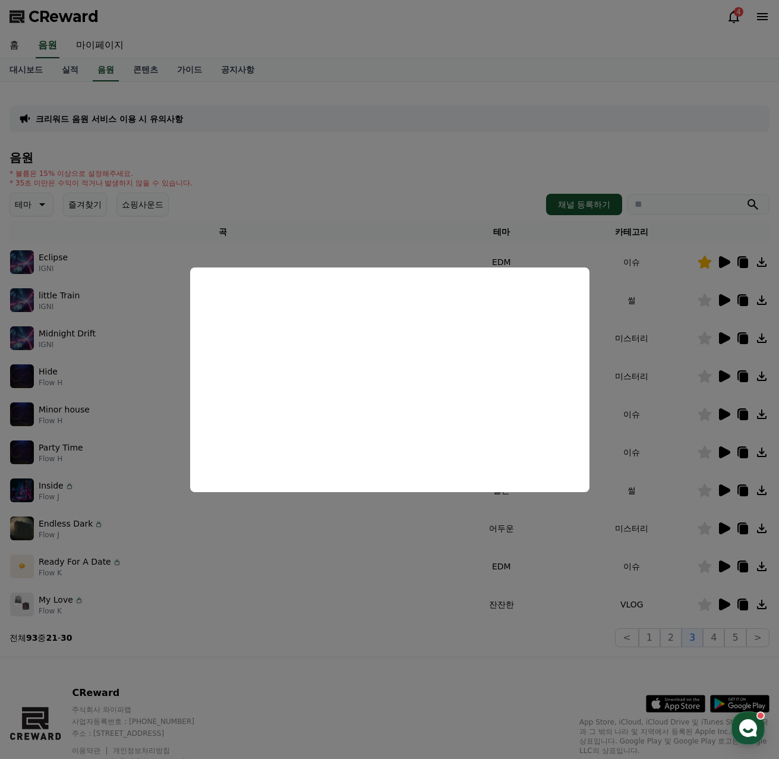
click at [729, 394] on button "close modal" at bounding box center [389, 379] width 779 height 759
click at [720, 420] on icon at bounding box center [724, 414] width 11 height 12
click at [732, 448] on button "close modal" at bounding box center [389, 379] width 779 height 759
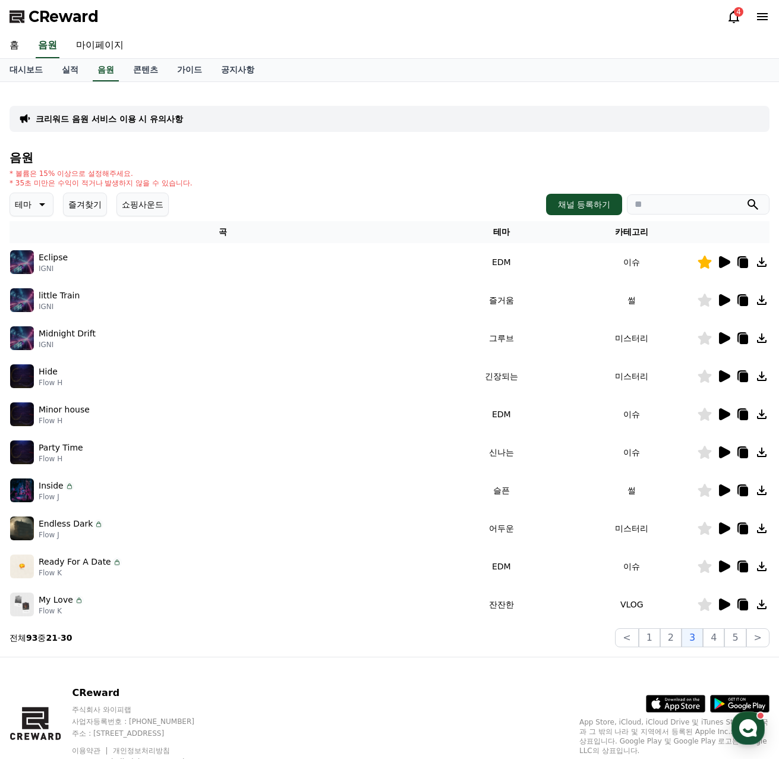
click at [725, 455] on icon at bounding box center [724, 452] width 11 height 12
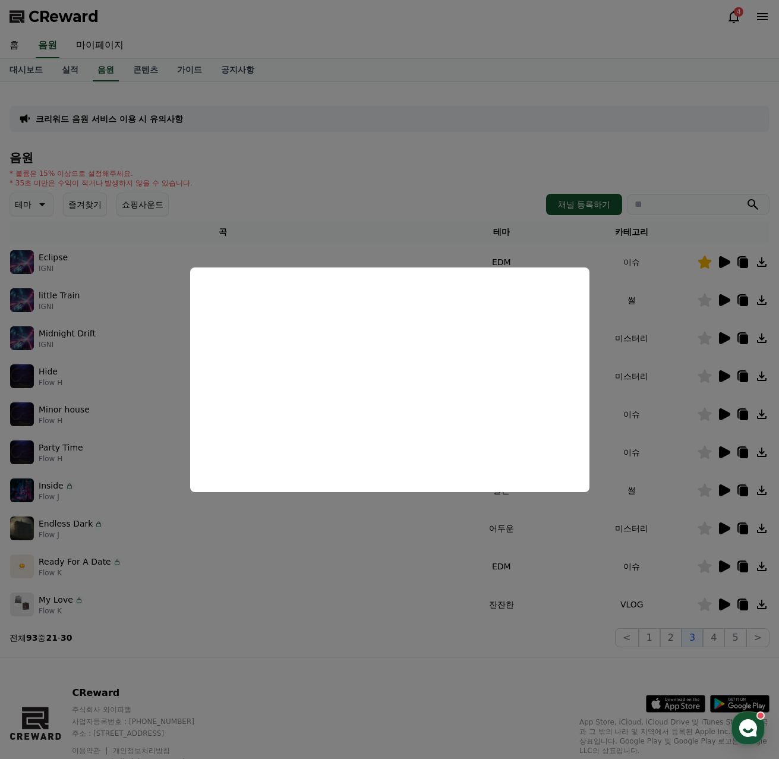
click at [543, 675] on button "close modal" at bounding box center [389, 379] width 779 height 759
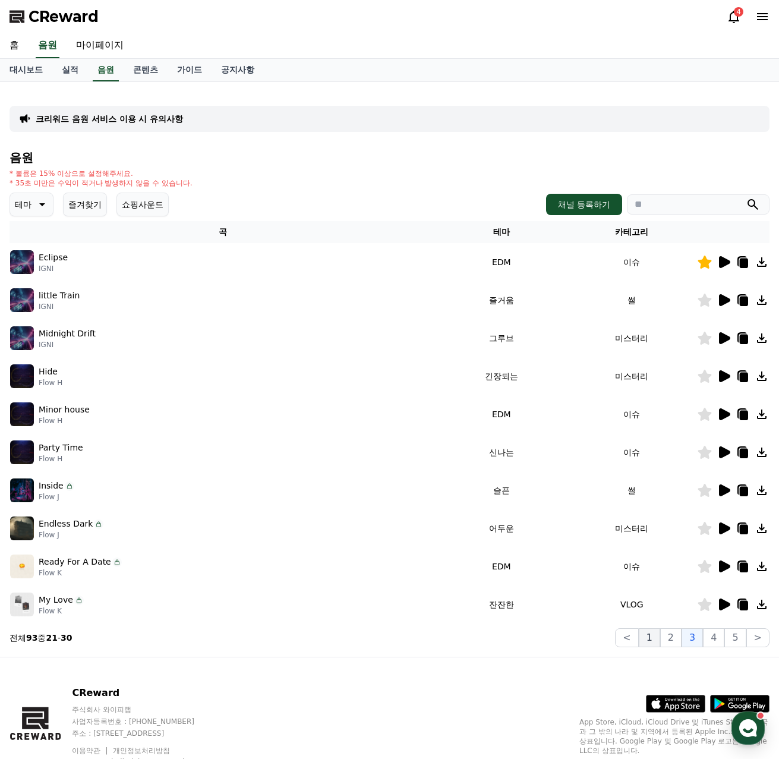
click at [650, 633] on button "1" at bounding box center [649, 637] width 21 height 19
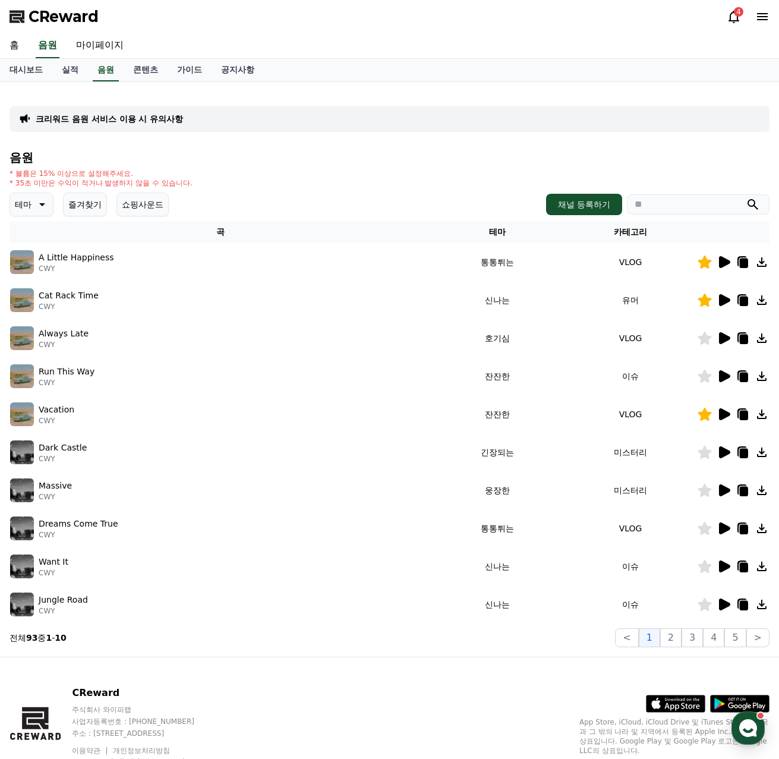
click at [228, 180] on div "* 볼륨은 15% 이상으로 설정해주세요. * 35초 미만은 수익이 적거나 발생하지 않을 수 있습니다." at bounding box center [390, 178] width 760 height 19
click at [228, 68] on link "공지사항" at bounding box center [238, 70] width 52 height 23
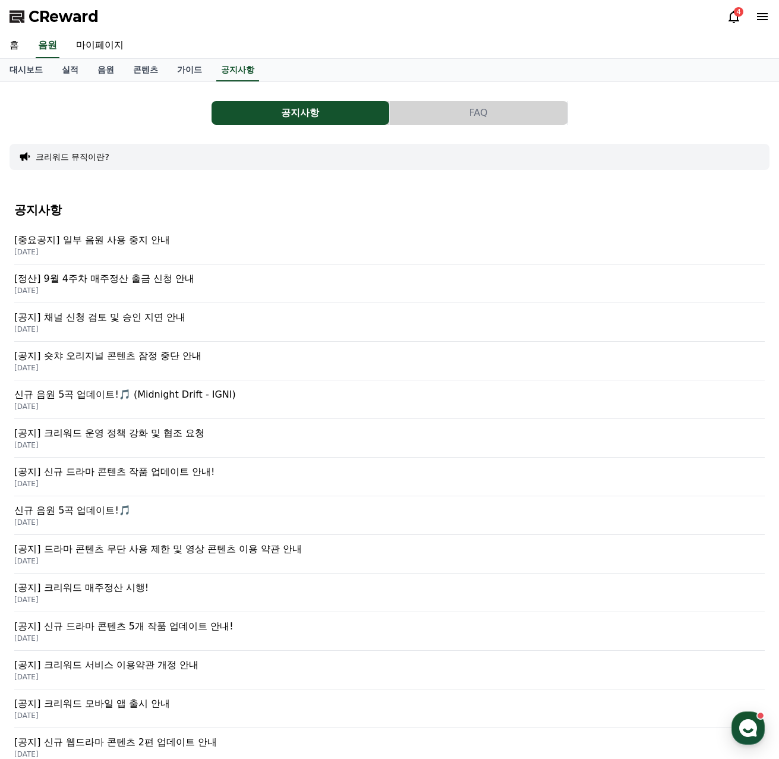
click at [143, 238] on p "[중요공지] 일부 음원 사용 중지 안내" at bounding box center [389, 240] width 751 height 14
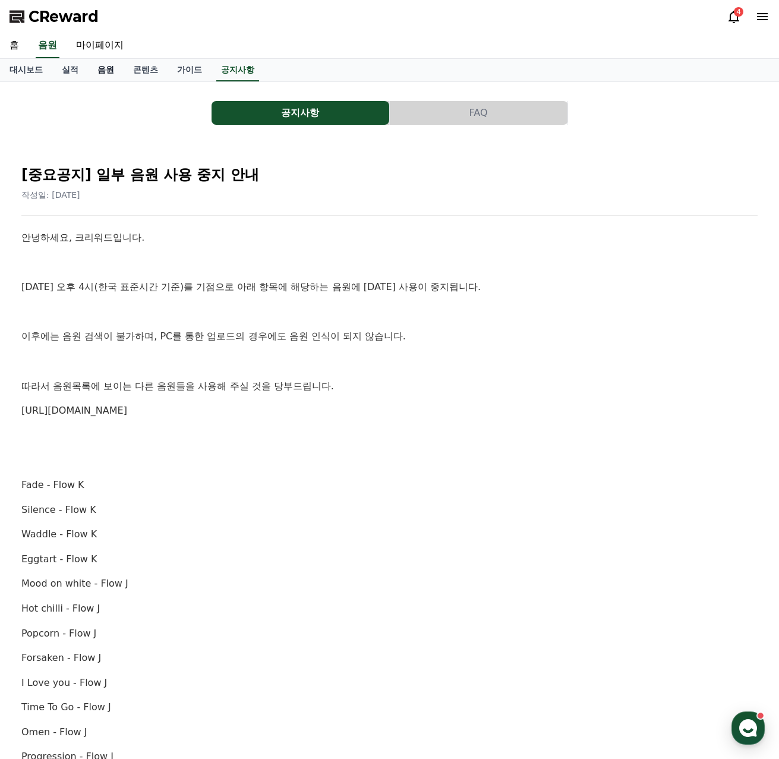
click at [98, 67] on link "음원" at bounding box center [106, 70] width 36 height 23
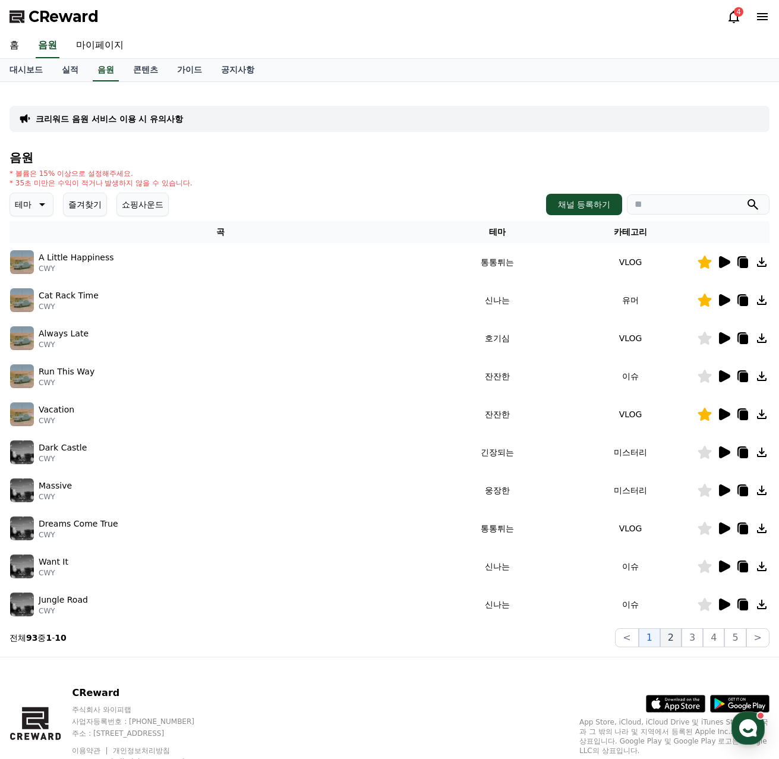
click at [678, 637] on button "2" at bounding box center [670, 637] width 21 height 19
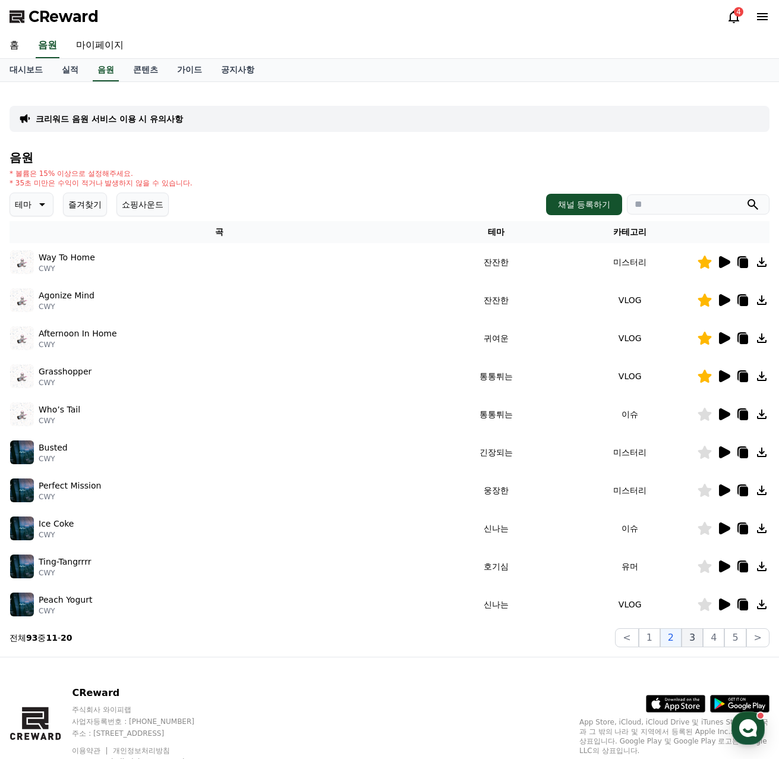
click at [694, 632] on button "3" at bounding box center [692, 637] width 21 height 19
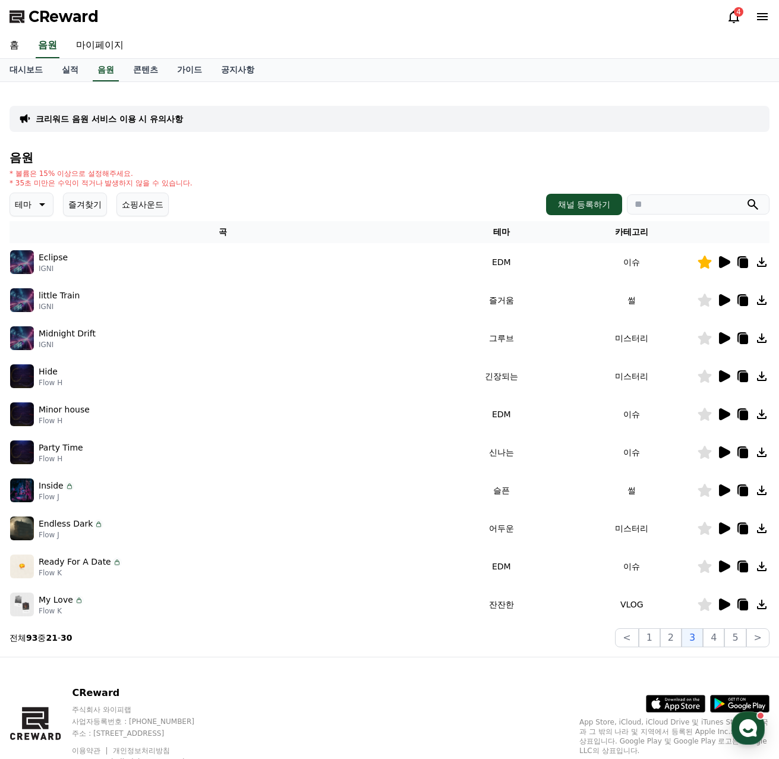
click at [724, 488] on icon at bounding box center [724, 490] width 11 height 12
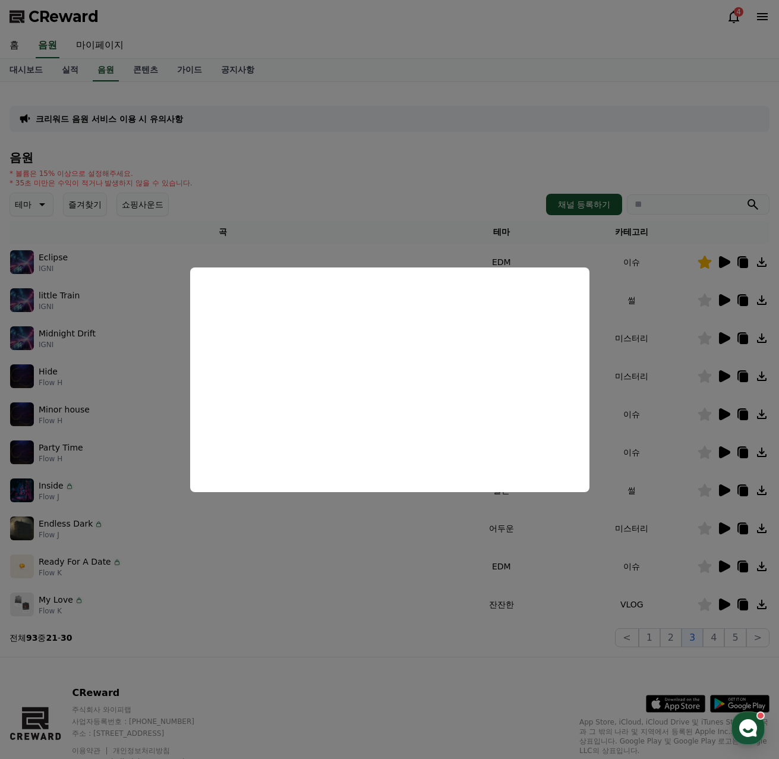
click at [723, 499] on button "close modal" at bounding box center [389, 379] width 779 height 759
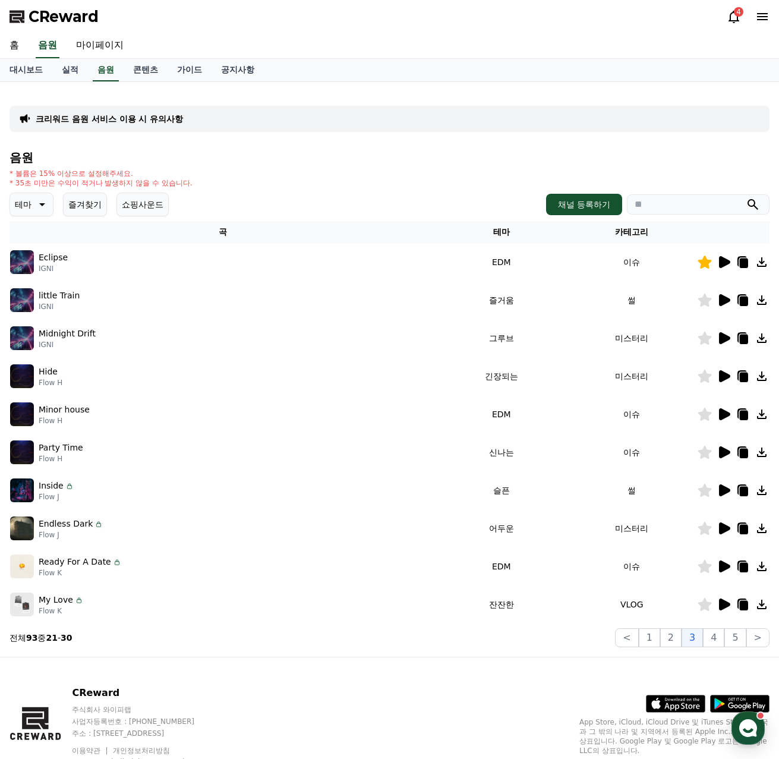
click at [720, 528] on icon at bounding box center [724, 528] width 11 height 12
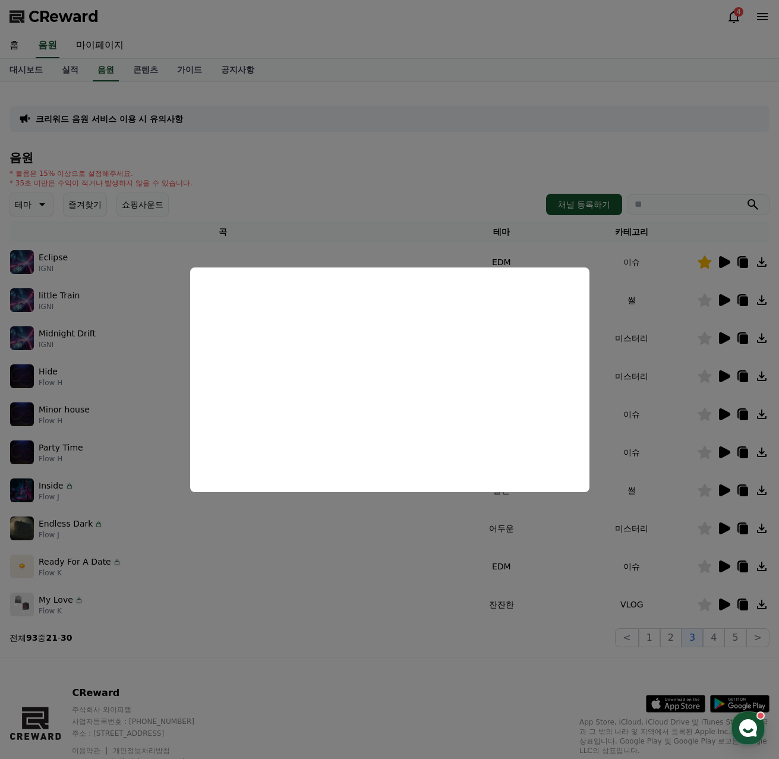
click at [722, 565] on button "close modal" at bounding box center [389, 379] width 779 height 759
click at [725, 566] on icon at bounding box center [724, 567] width 11 height 12
click at [723, 603] on button "close modal" at bounding box center [389, 379] width 779 height 759
click at [723, 606] on icon at bounding box center [724, 605] width 11 height 12
click at [709, 666] on button "close modal" at bounding box center [389, 379] width 779 height 759
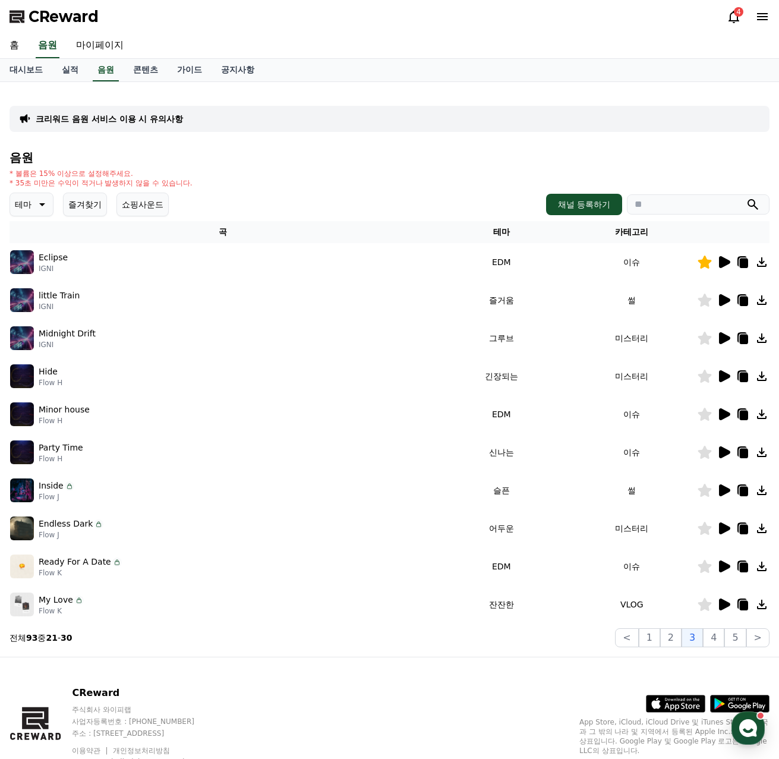
click at [703, 604] on icon at bounding box center [705, 604] width 14 height 13
click at [717, 639] on button "4" at bounding box center [713, 637] width 21 height 19
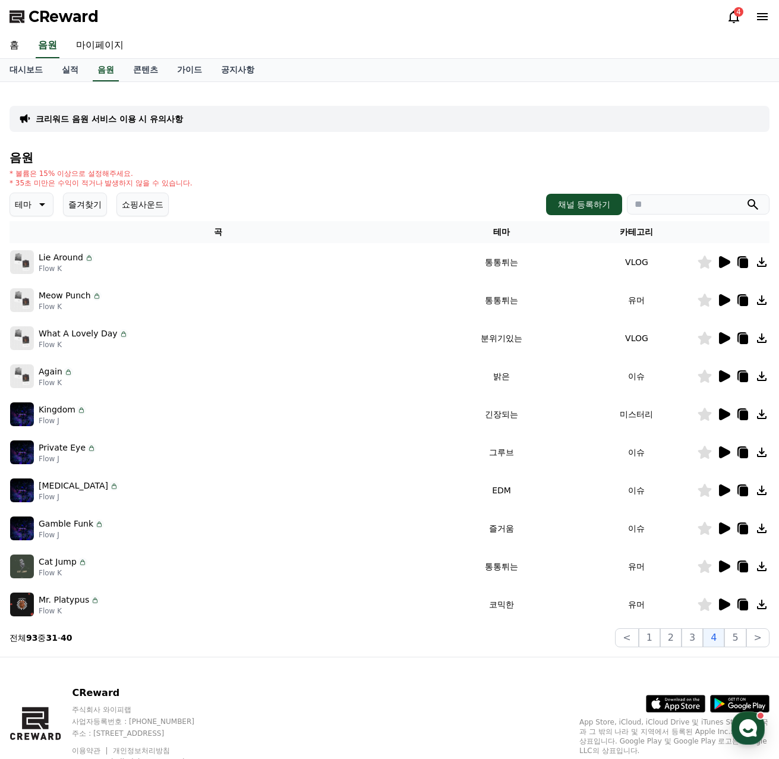
click at [721, 260] on icon at bounding box center [724, 262] width 11 height 12
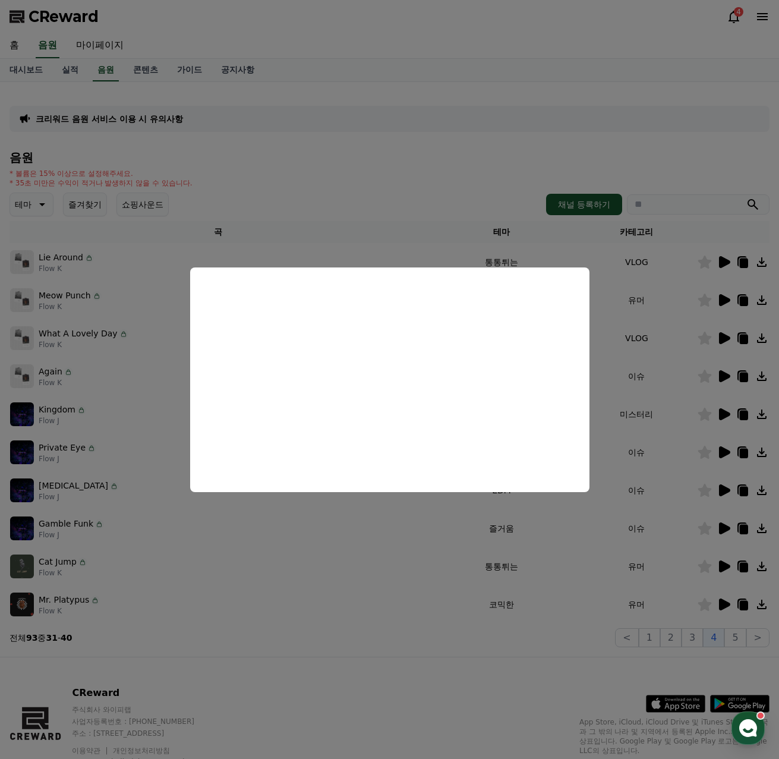
click at [732, 295] on button "close modal" at bounding box center [389, 379] width 779 height 759
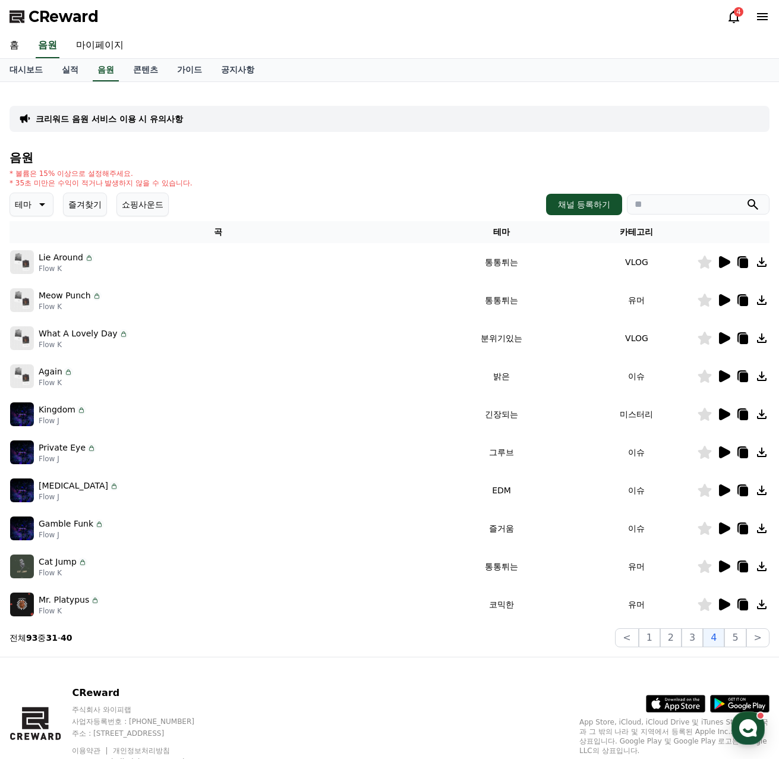
click at [718, 298] on icon at bounding box center [724, 300] width 14 height 14
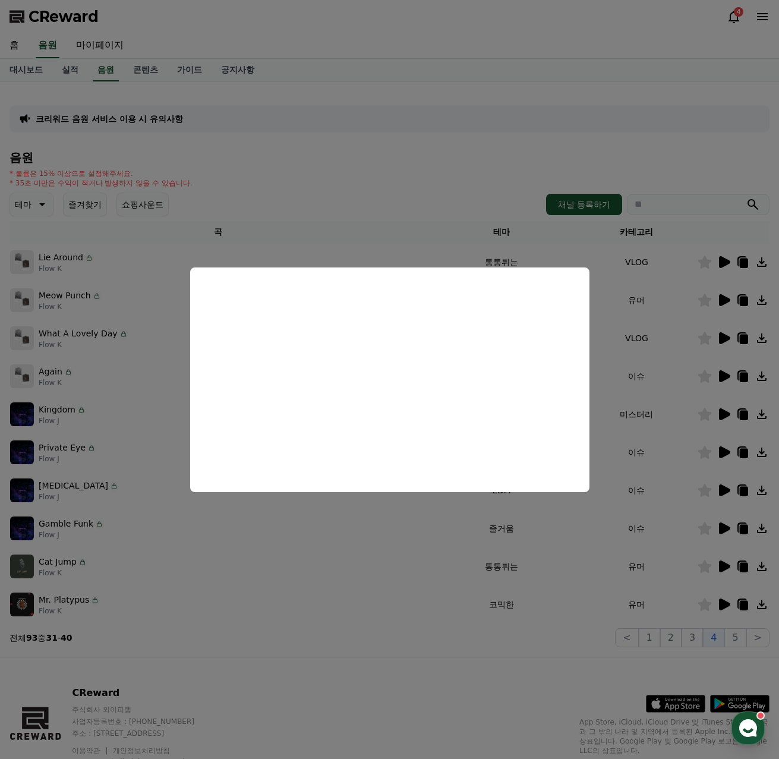
click at [728, 604] on button "close modal" at bounding box center [389, 379] width 779 height 759
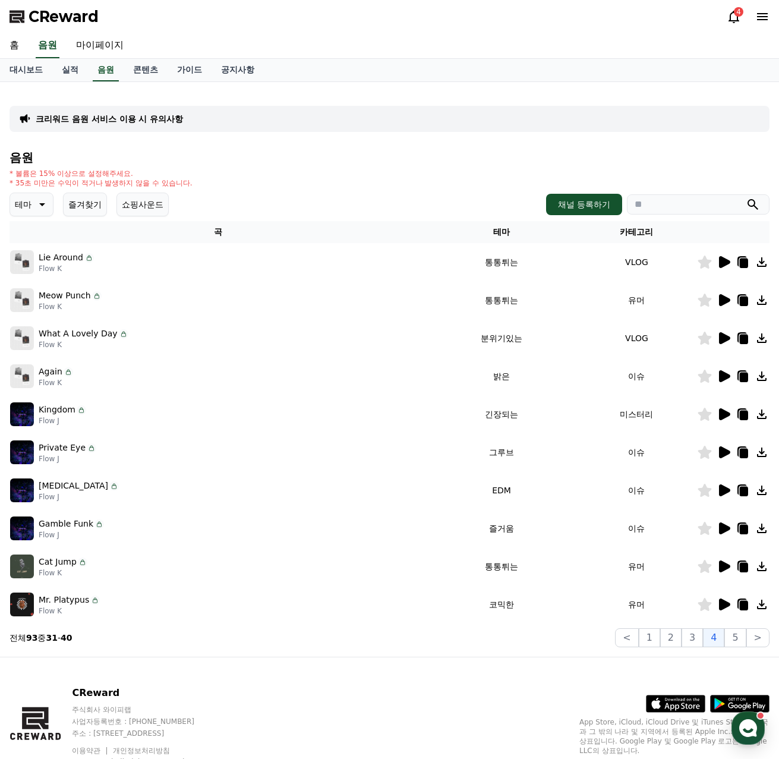
click at [728, 415] on icon at bounding box center [724, 414] width 11 height 12
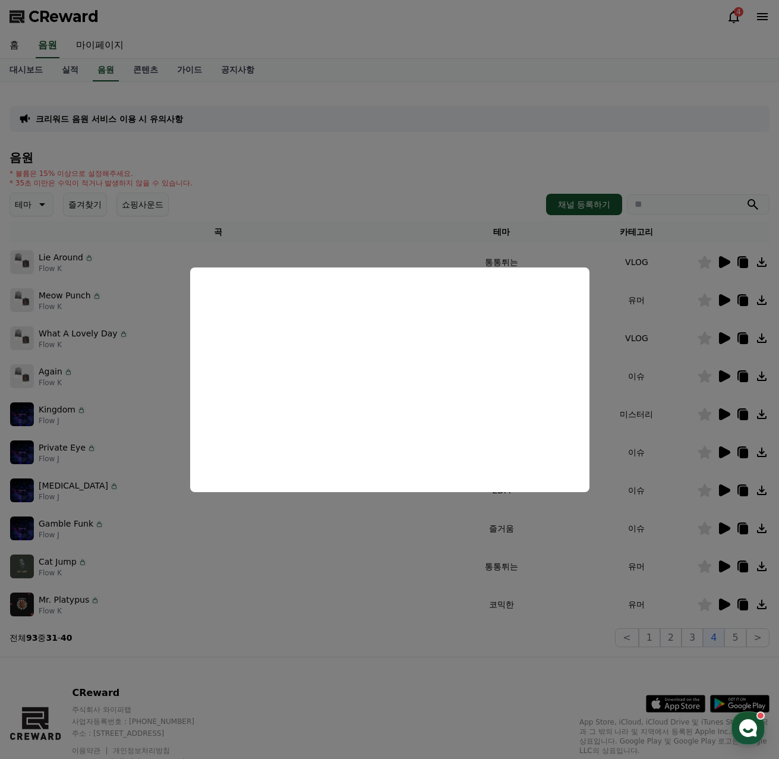
click at [431, 679] on button "close modal" at bounding box center [389, 379] width 779 height 759
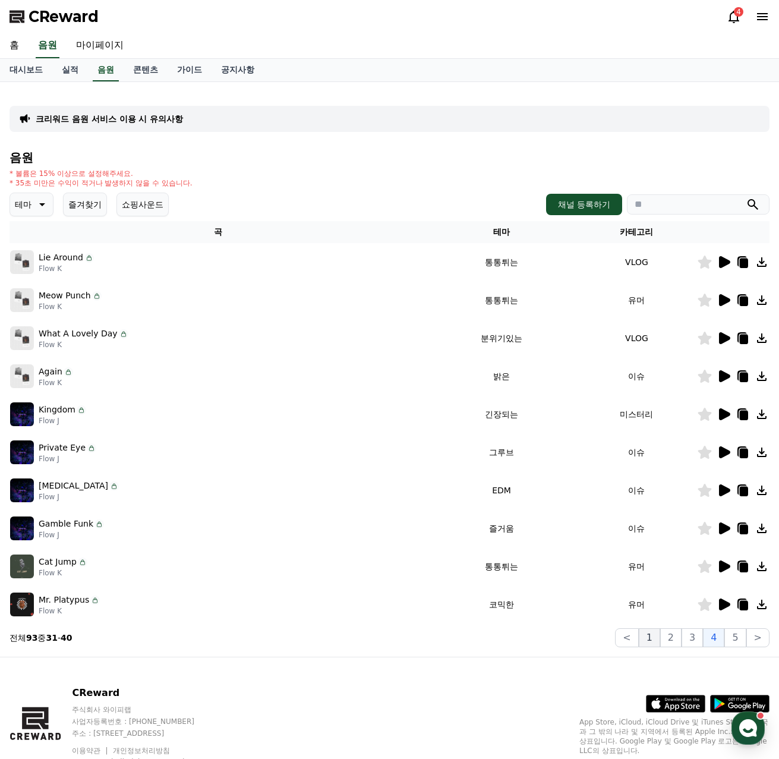
click at [653, 638] on button "1" at bounding box center [649, 637] width 21 height 19
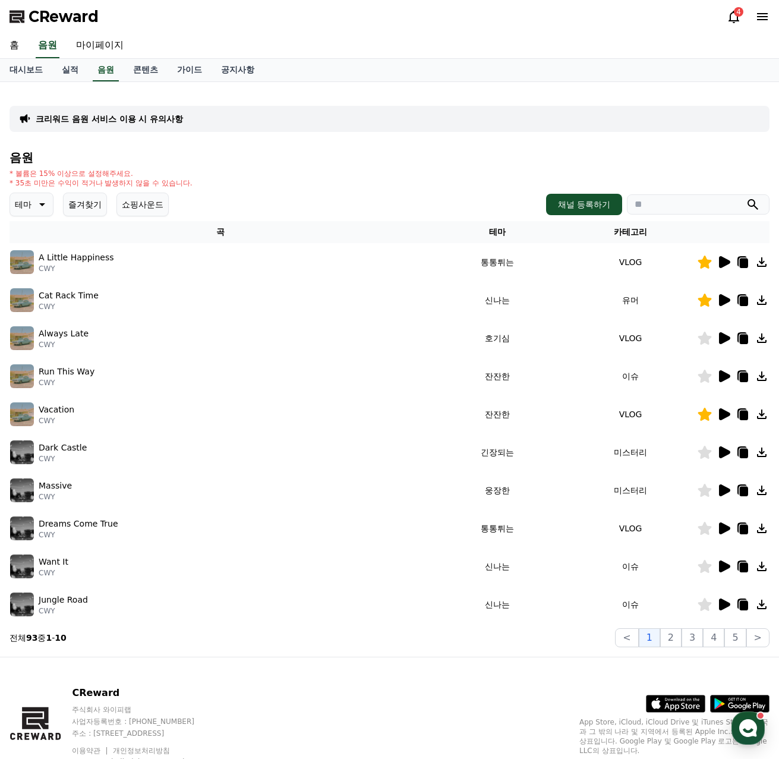
click at [729, 606] on icon at bounding box center [724, 605] width 11 height 12
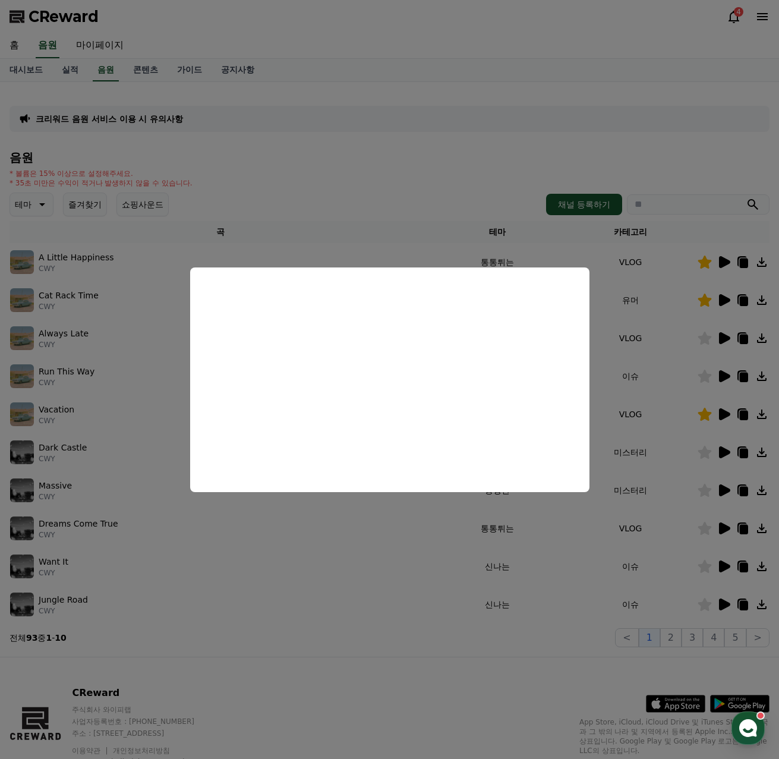
click at [733, 562] on button "close modal" at bounding box center [389, 379] width 779 height 759
click at [728, 562] on icon at bounding box center [724, 566] width 14 height 14
click at [413, 674] on button "close modal" at bounding box center [389, 379] width 779 height 759
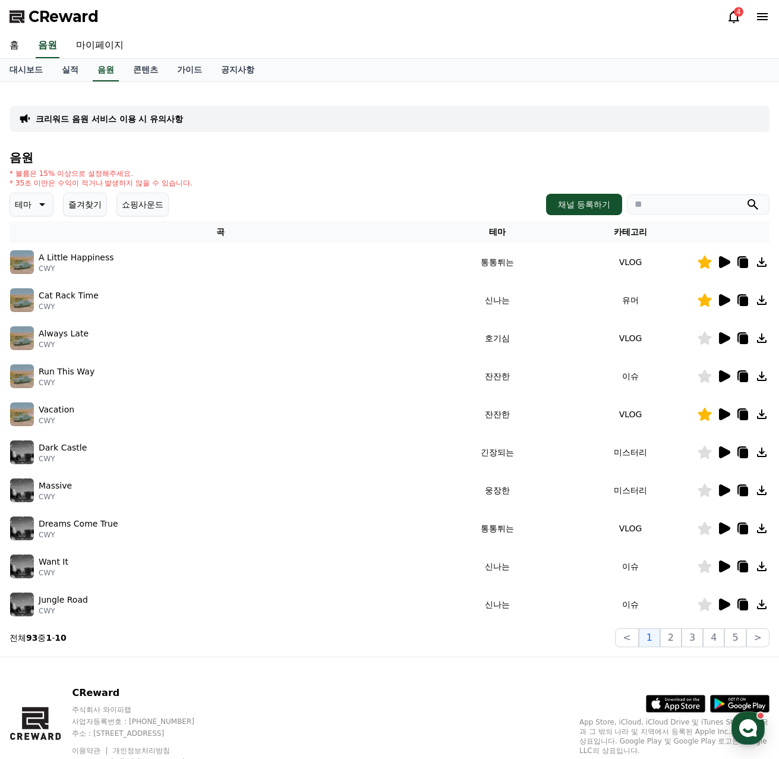
click at [732, 529] on div at bounding box center [733, 528] width 71 height 14
click at [726, 530] on icon at bounding box center [724, 528] width 11 height 12
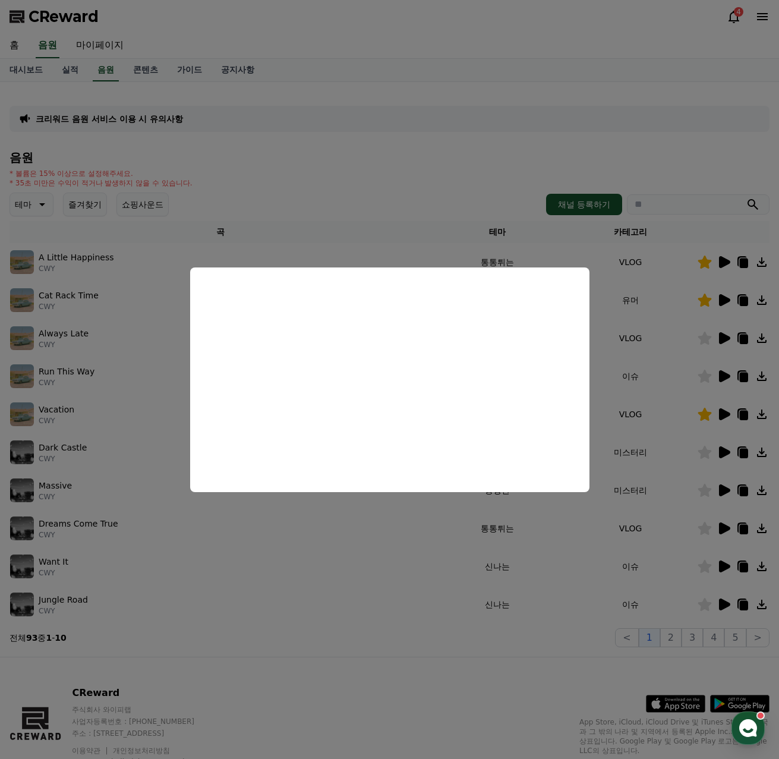
click at [441, 662] on button "close modal" at bounding box center [389, 379] width 779 height 759
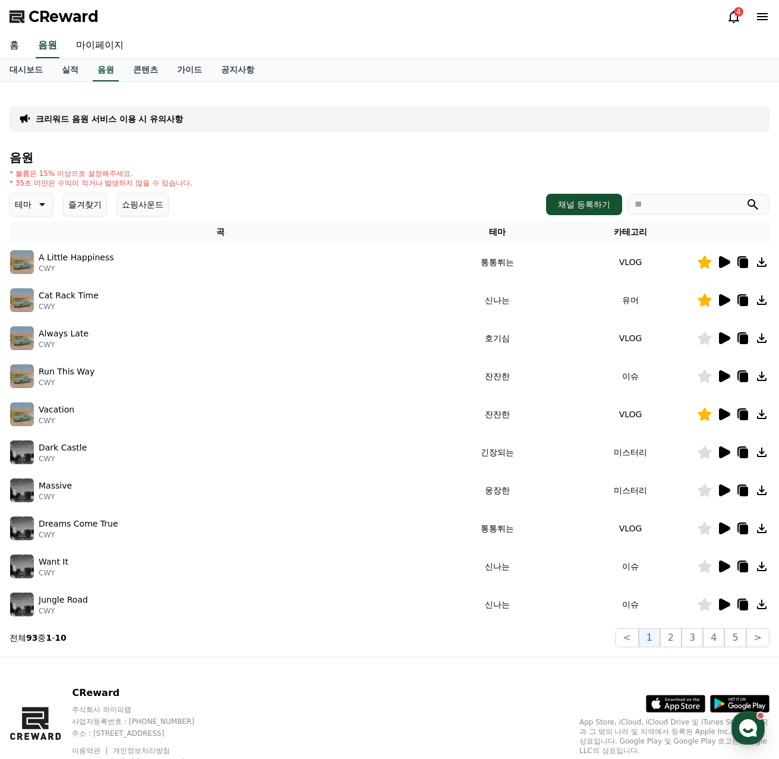
click at [725, 527] on icon at bounding box center [724, 528] width 11 height 12
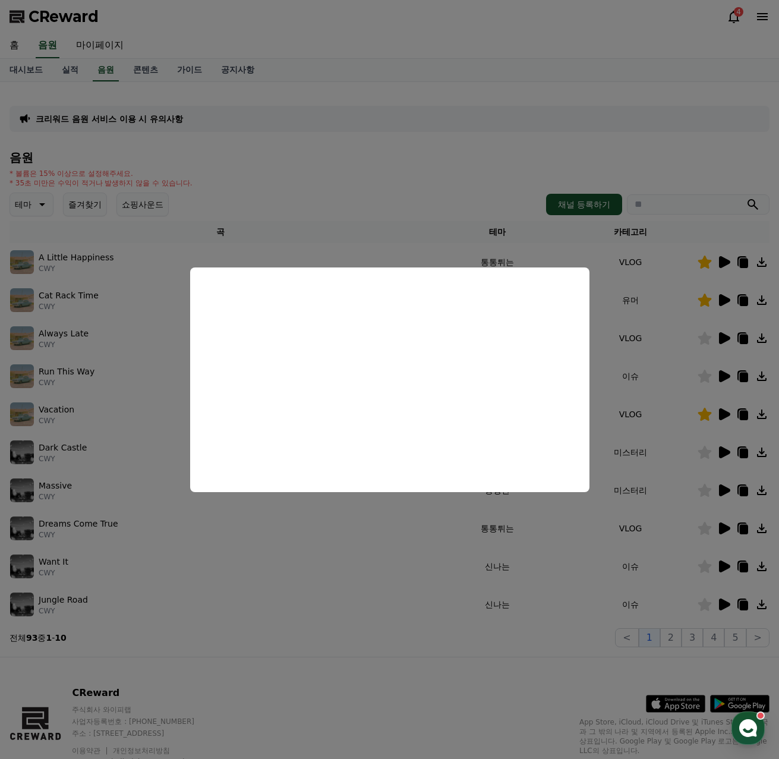
click at [424, 640] on button "close modal" at bounding box center [389, 379] width 779 height 759
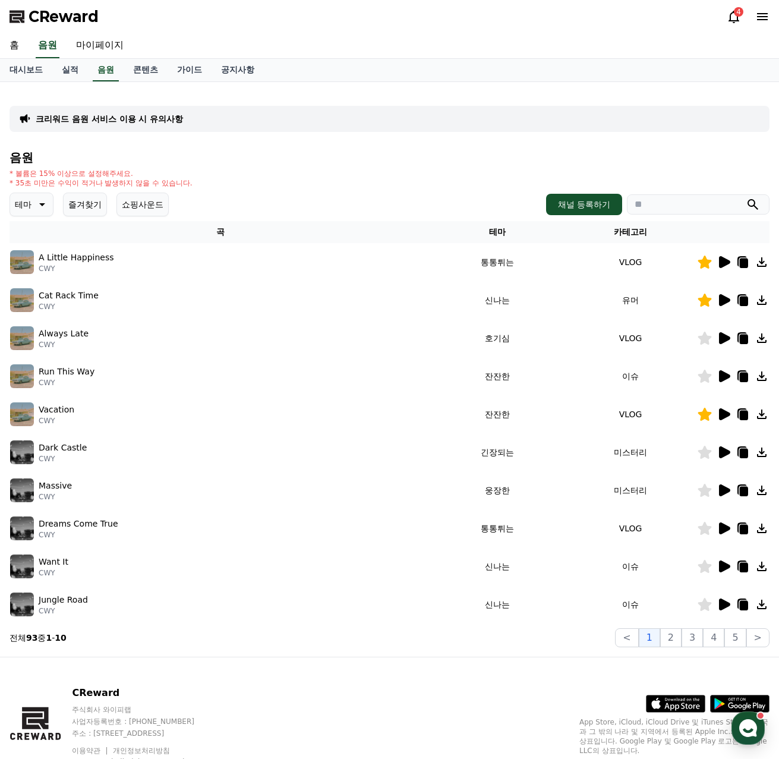
click at [726, 486] on icon at bounding box center [724, 490] width 14 height 14
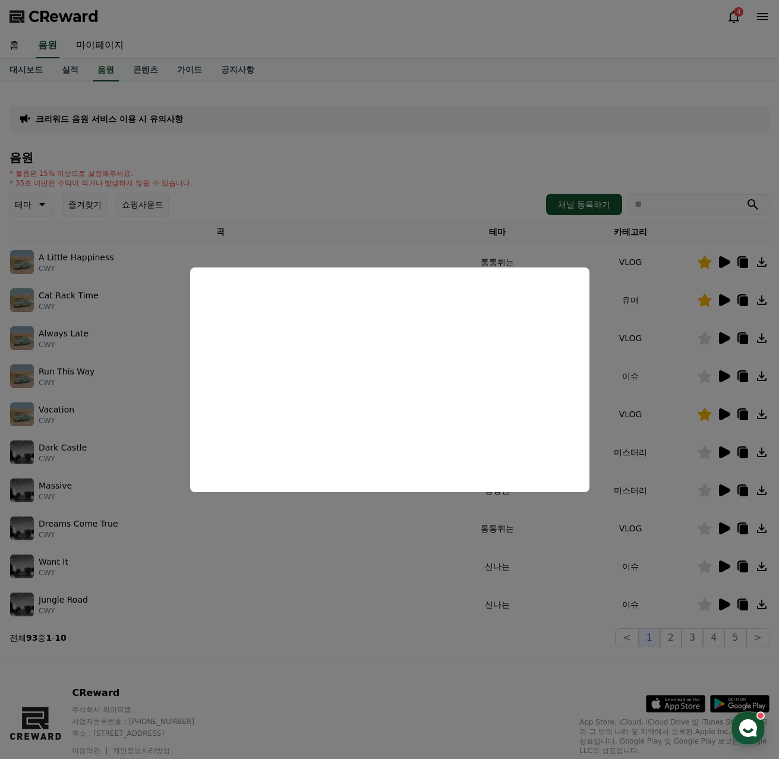
click at [442, 634] on button "close modal" at bounding box center [389, 379] width 779 height 759
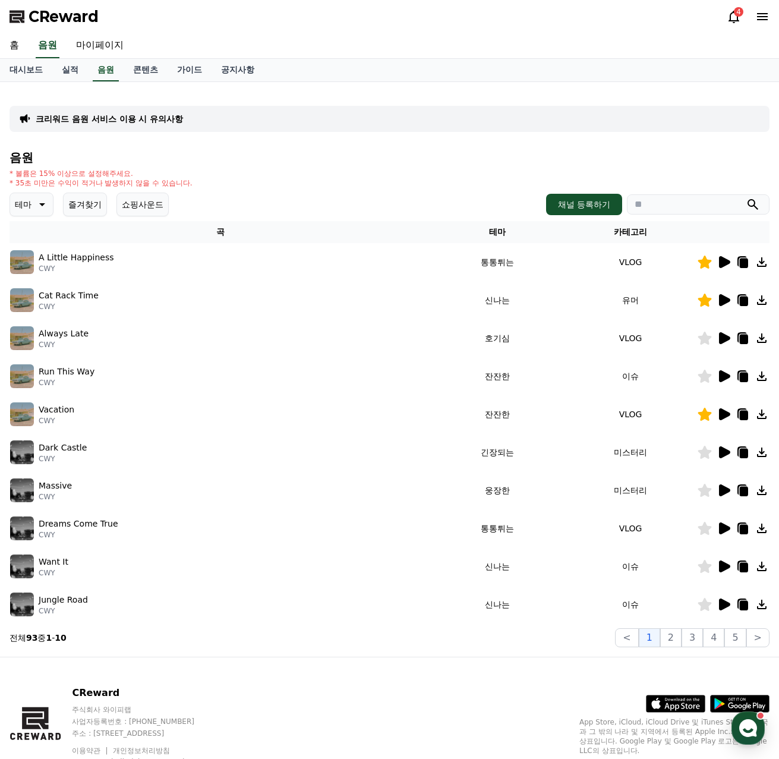
click at [718, 257] on icon at bounding box center [724, 262] width 14 height 14
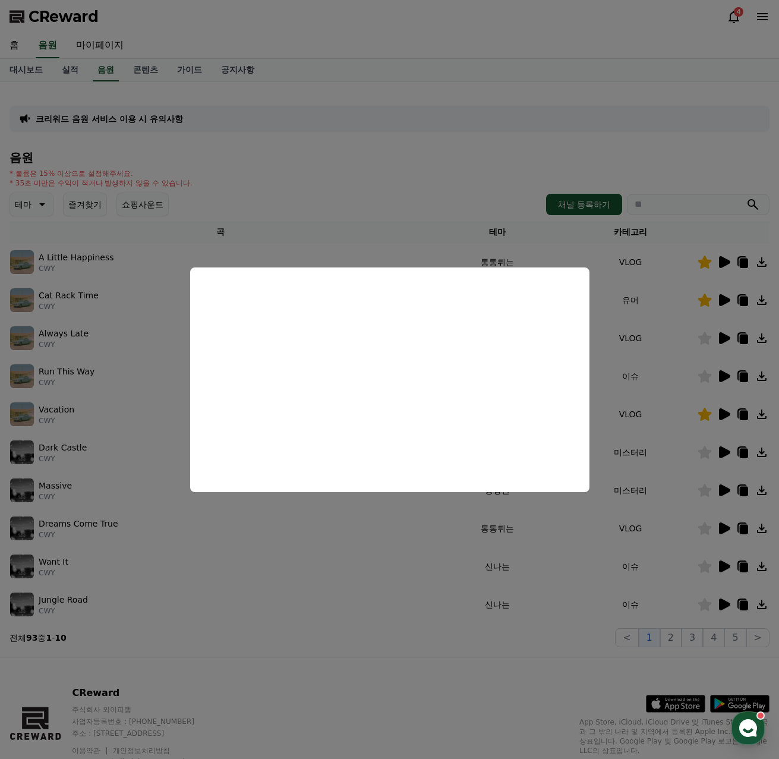
click at [717, 291] on button "close modal" at bounding box center [389, 379] width 779 height 759
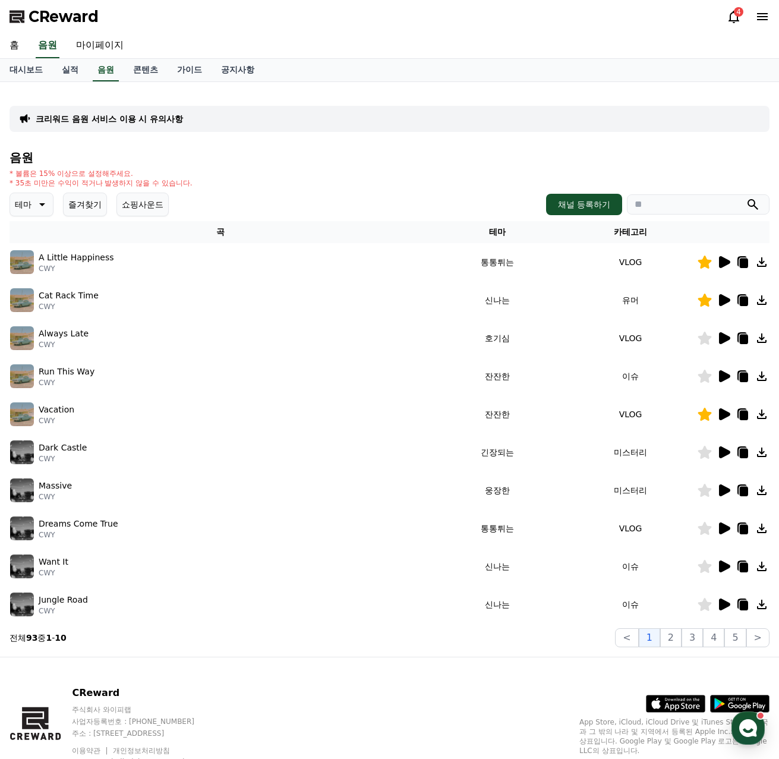
click at [721, 298] on icon at bounding box center [724, 300] width 11 height 12
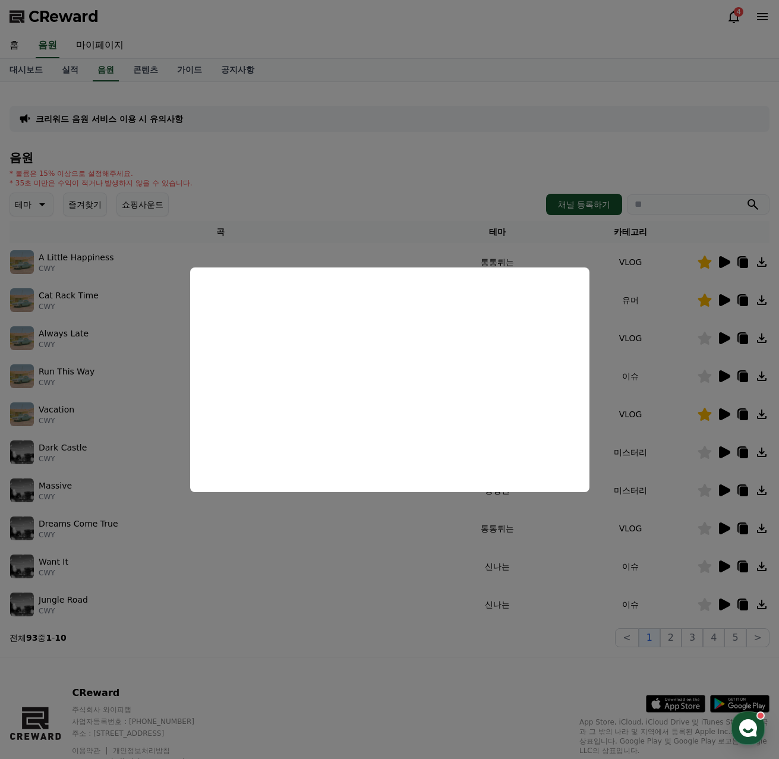
click at [724, 334] on button "close modal" at bounding box center [389, 379] width 779 height 759
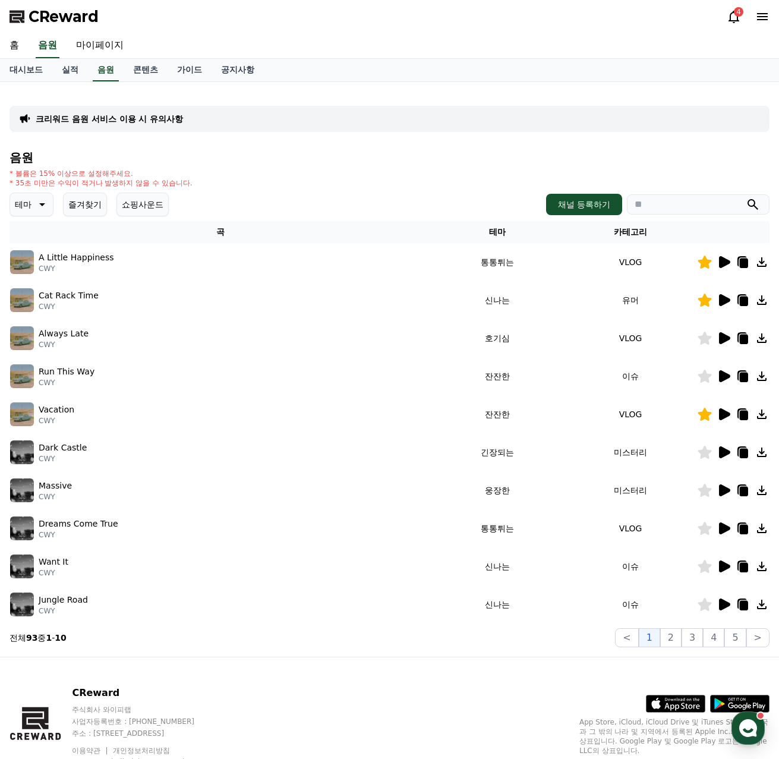
click at [719, 341] on icon at bounding box center [724, 338] width 14 height 14
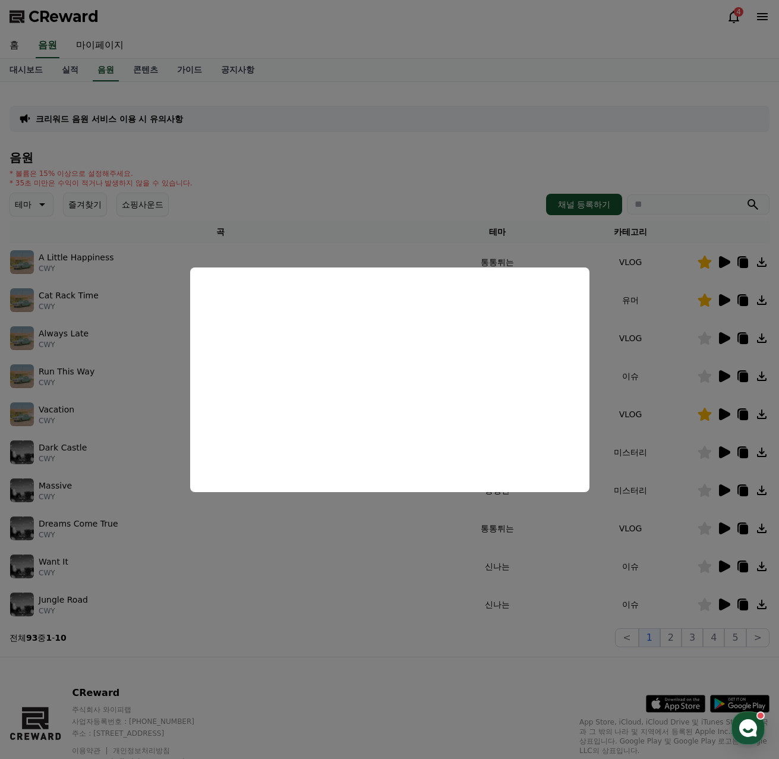
click at [725, 376] on button "close modal" at bounding box center [389, 379] width 779 height 759
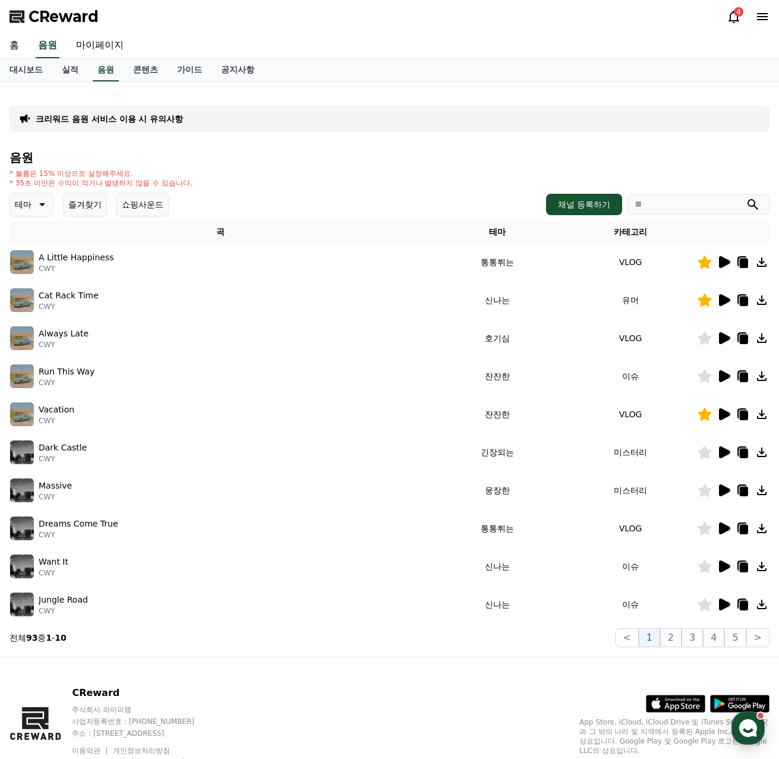
click at [725, 376] on icon at bounding box center [724, 376] width 11 height 12
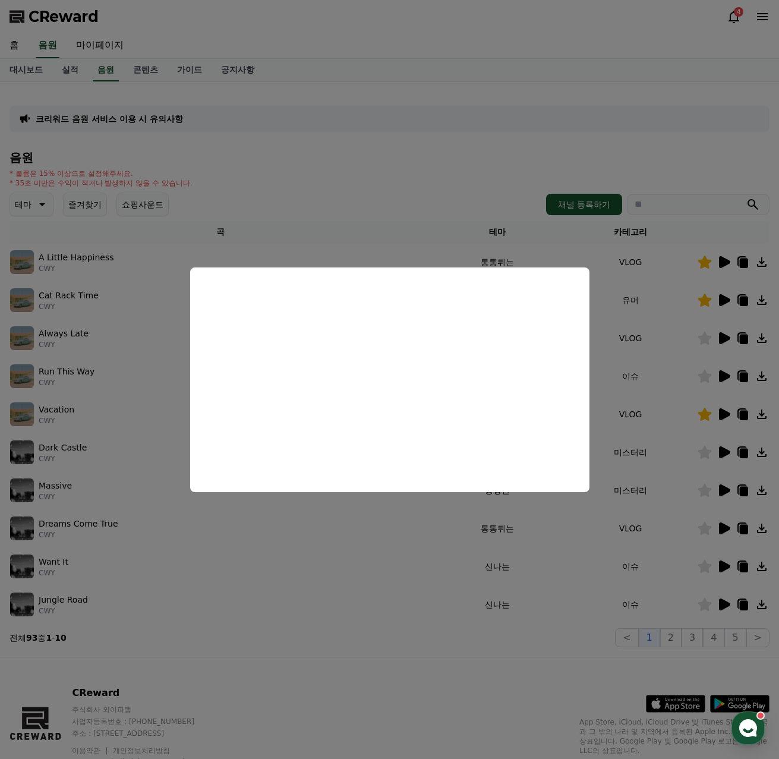
click at [721, 412] on button "close modal" at bounding box center [389, 379] width 779 height 759
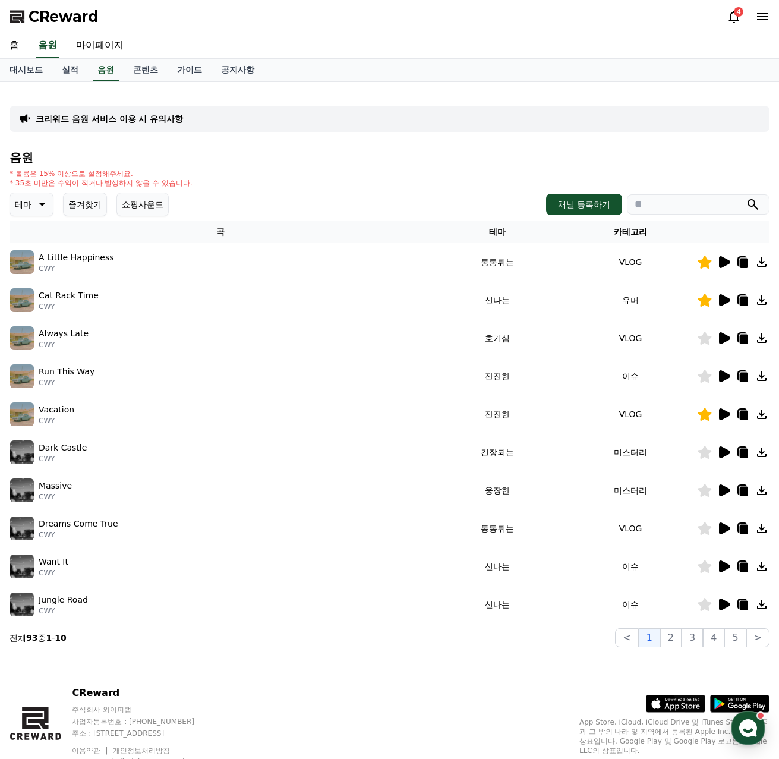
click at [722, 413] on icon at bounding box center [724, 414] width 11 height 12
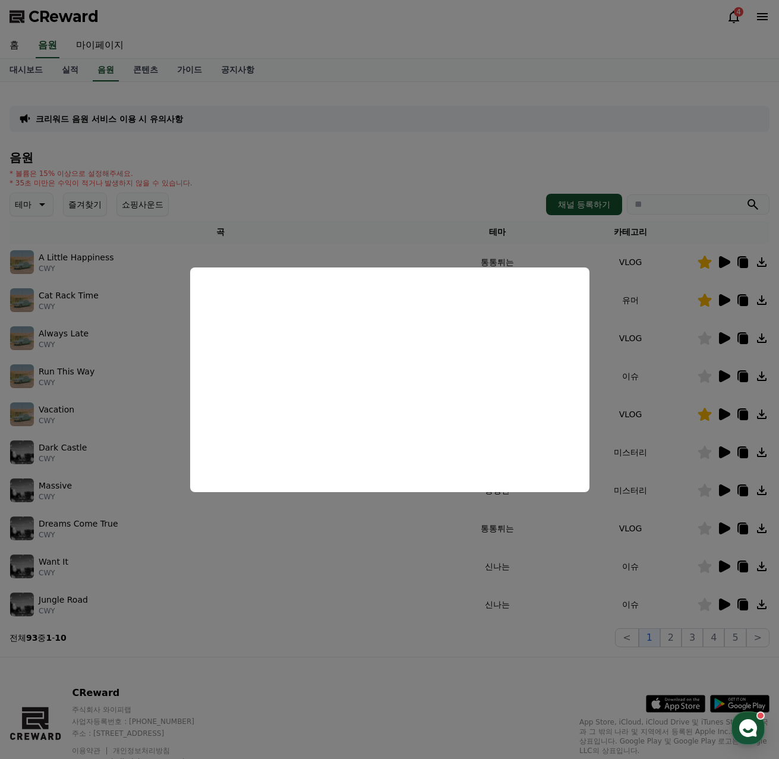
click at [729, 451] on button "close modal" at bounding box center [389, 379] width 779 height 759
click at [724, 449] on icon at bounding box center [724, 452] width 11 height 12
click at [673, 631] on button "close modal" at bounding box center [389, 379] width 779 height 759
click at [673, 638] on button "2" at bounding box center [670, 637] width 21 height 19
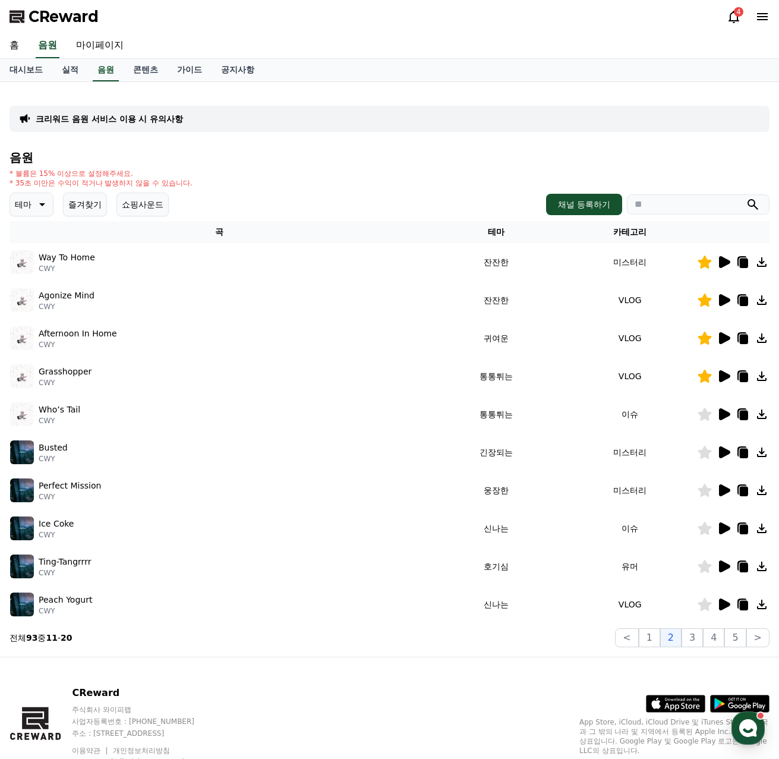
click at [729, 256] on icon at bounding box center [724, 262] width 14 height 14
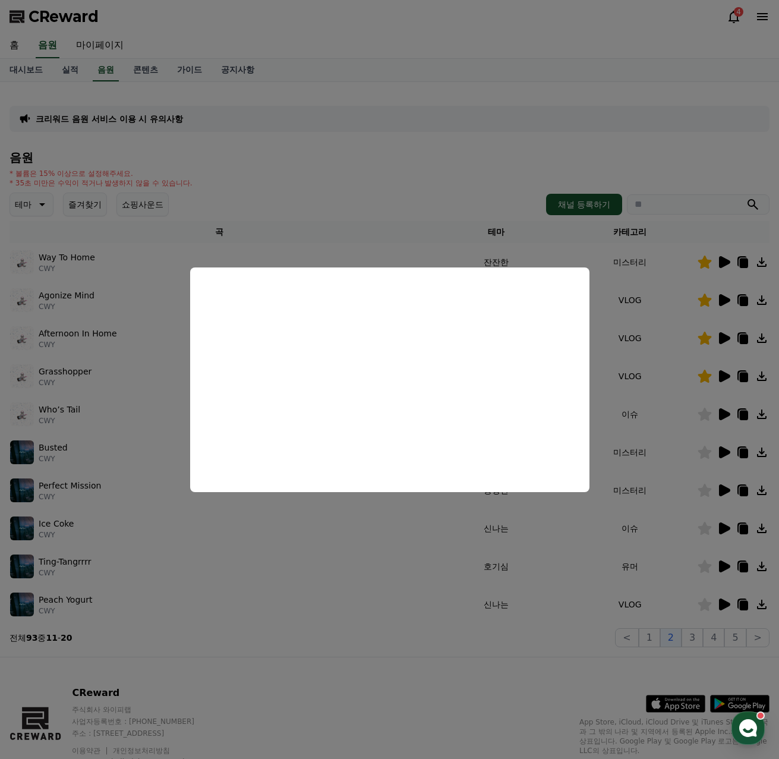
click at [461, 201] on button "close modal" at bounding box center [389, 379] width 779 height 759
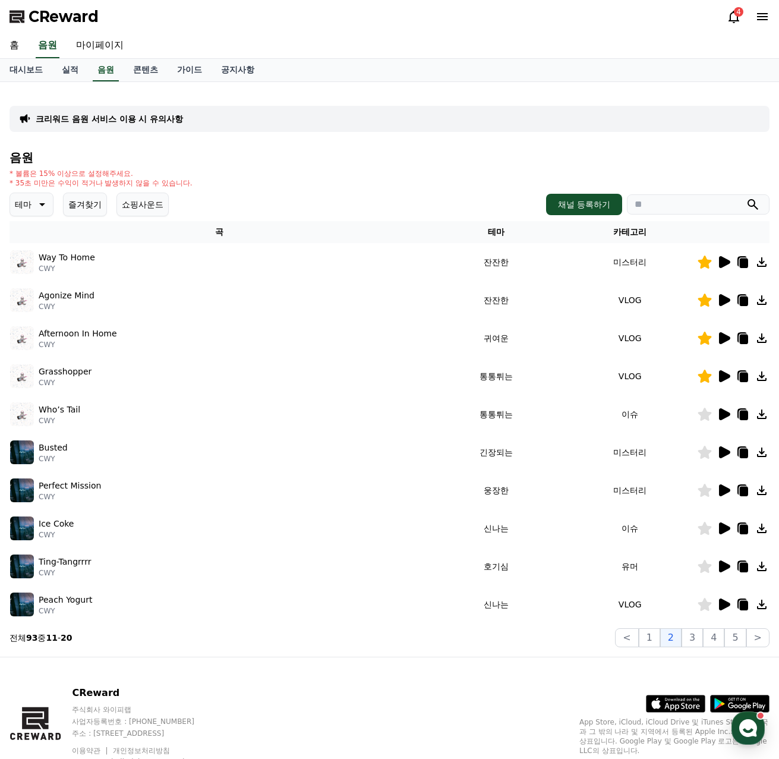
click at [726, 301] on icon at bounding box center [724, 300] width 11 height 12
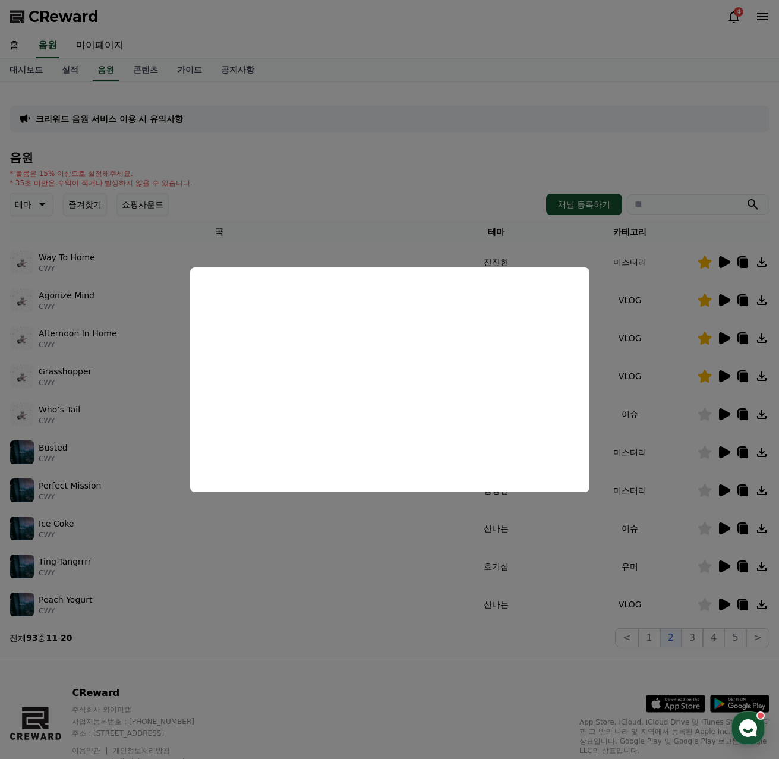
click at [687, 419] on button "close modal" at bounding box center [389, 379] width 779 height 759
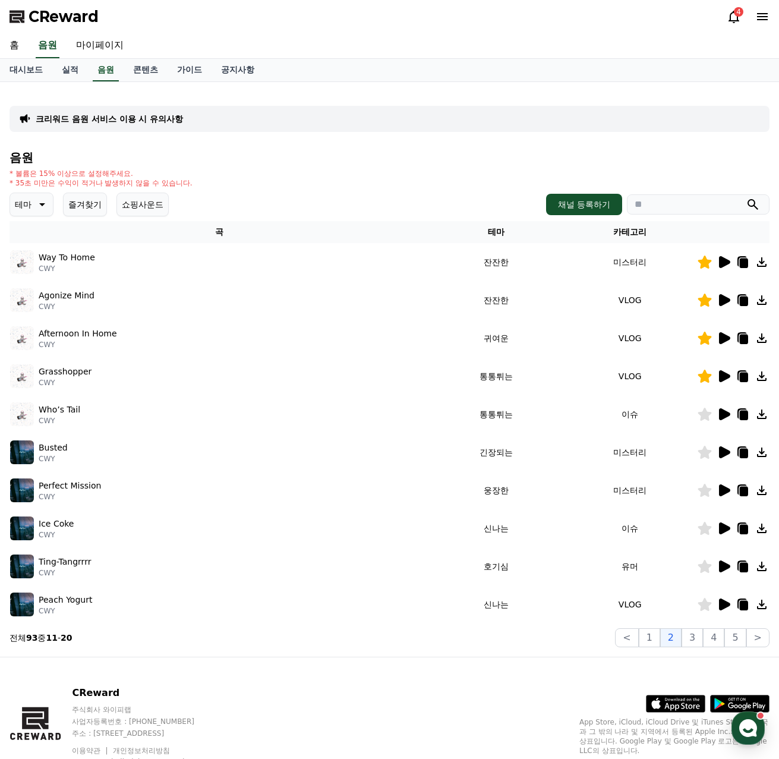
click at [724, 374] on icon at bounding box center [724, 376] width 11 height 12
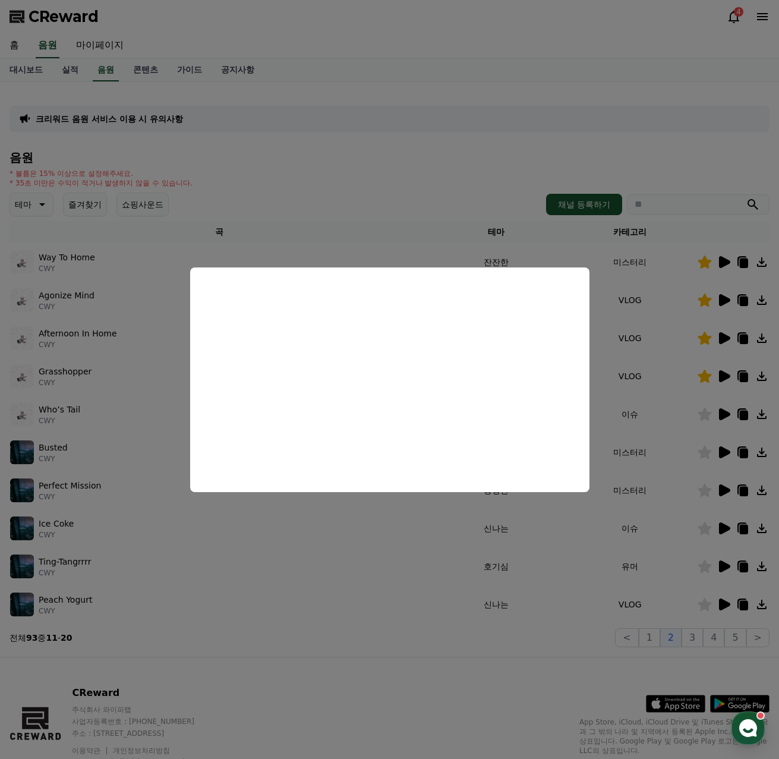
click at [427, 521] on button "close modal" at bounding box center [389, 379] width 779 height 759
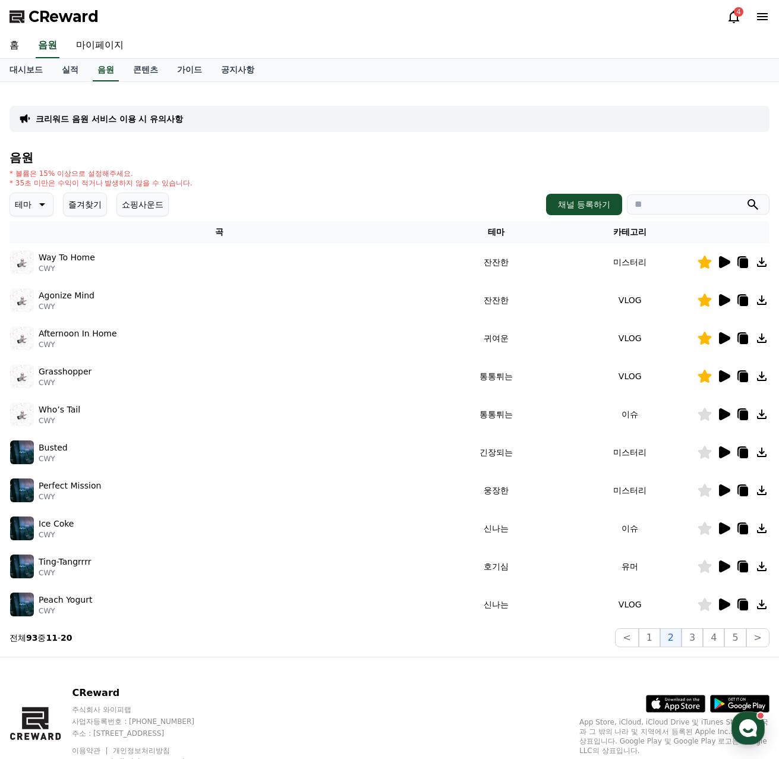
click at [723, 303] on icon at bounding box center [724, 300] width 11 height 12
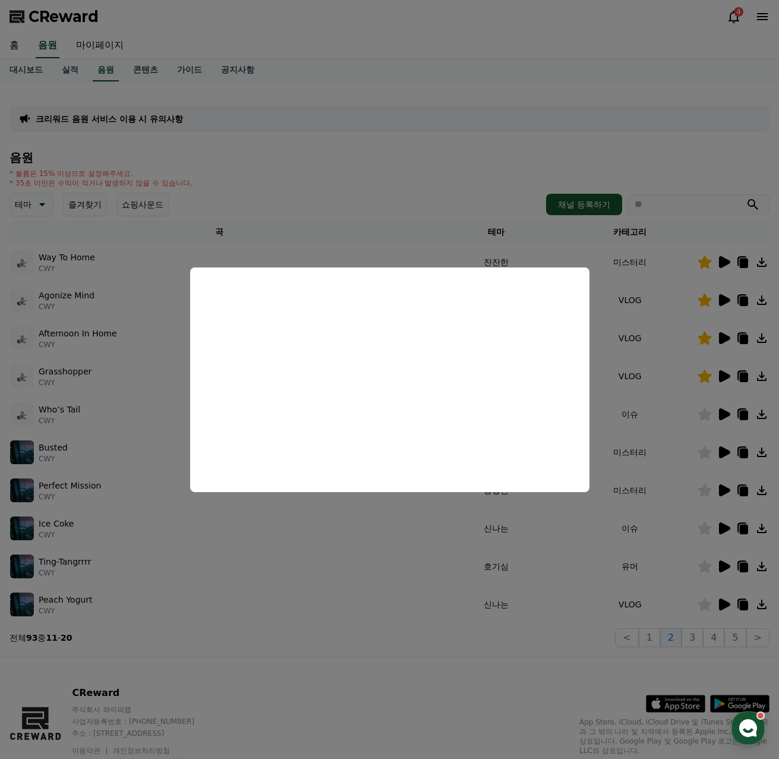
click at [464, 191] on button "close modal" at bounding box center [389, 379] width 779 height 759
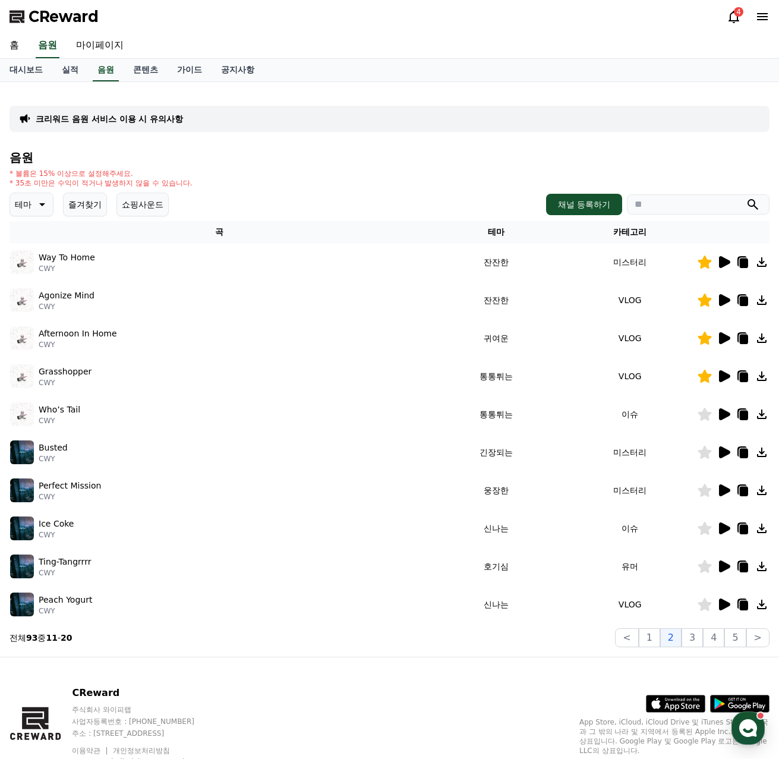
click at [725, 262] on icon at bounding box center [724, 262] width 11 height 12
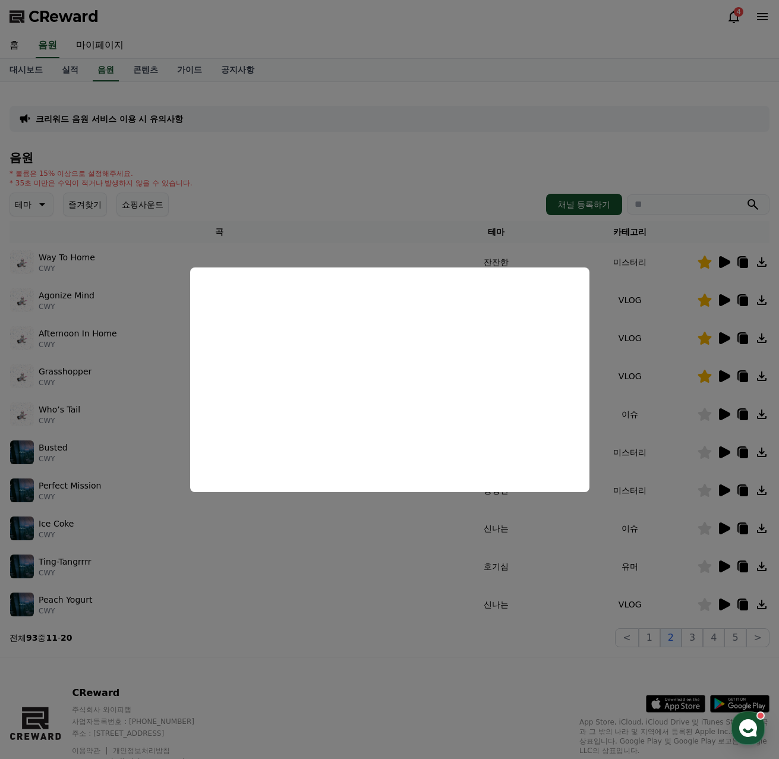
click at [470, 200] on button "close modal" at bounding box center [389, 379] width 779 height 759
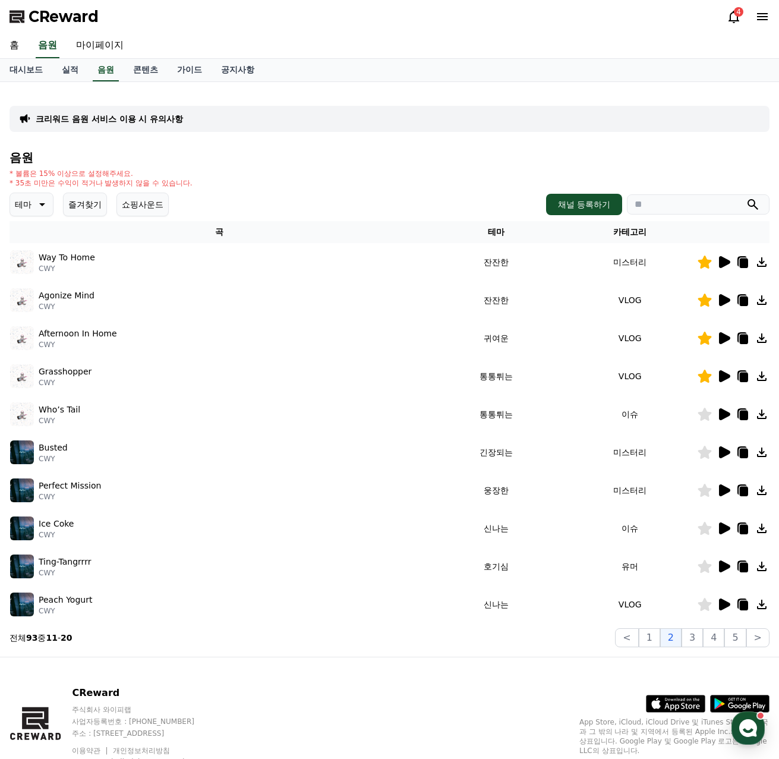
click at [37, 207] on icon at bounding box center [41, 204] width 14 height 14
click at [32, 289] on button "잔잔한" at bounding box center [28, 283] width 34 height 26
